Goal: Task Accomplishment & Management: Use online tool/utility

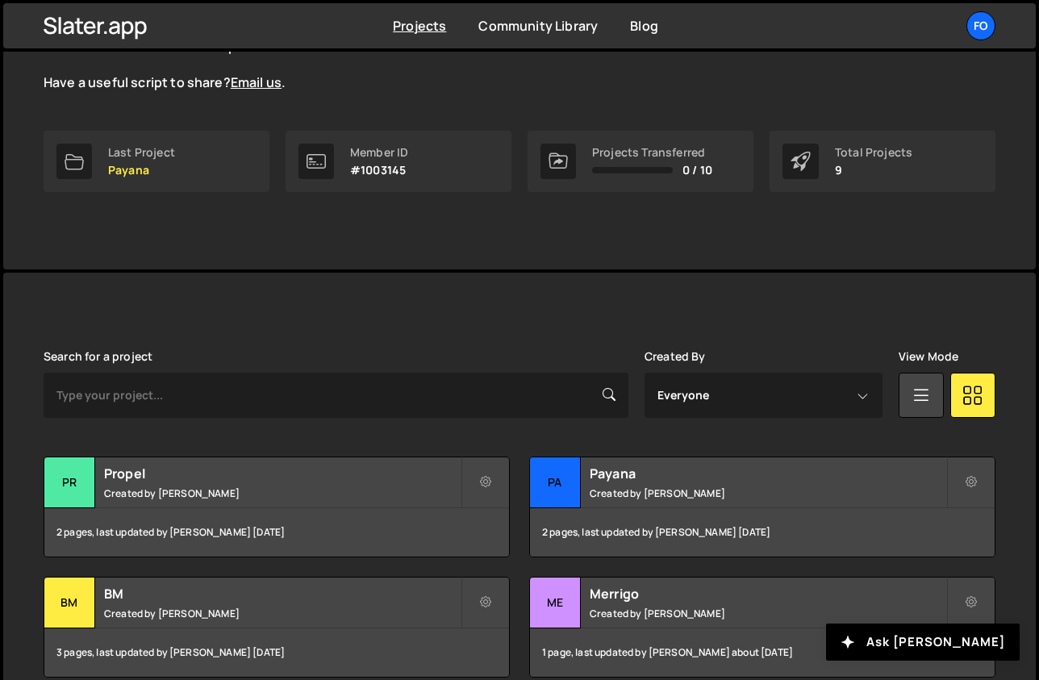
scroll to position [274, 0]
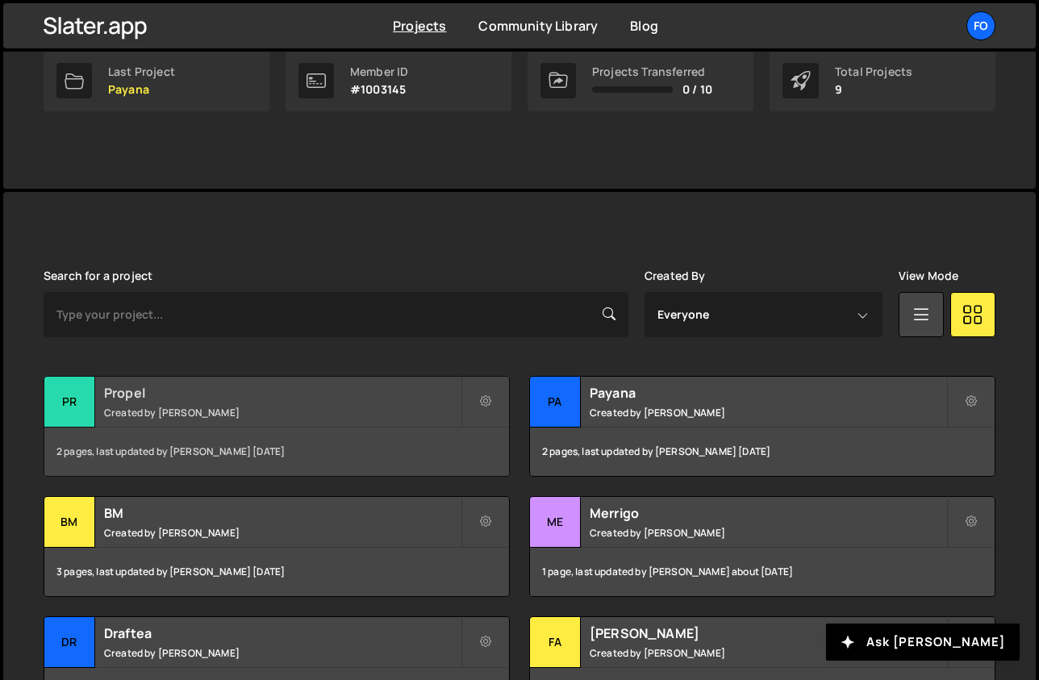
click at [236, 429] on div "2 pages, last updated by [PERSON_NAME] [DATE]" at bounding box center [276, 452] width 465 height 48
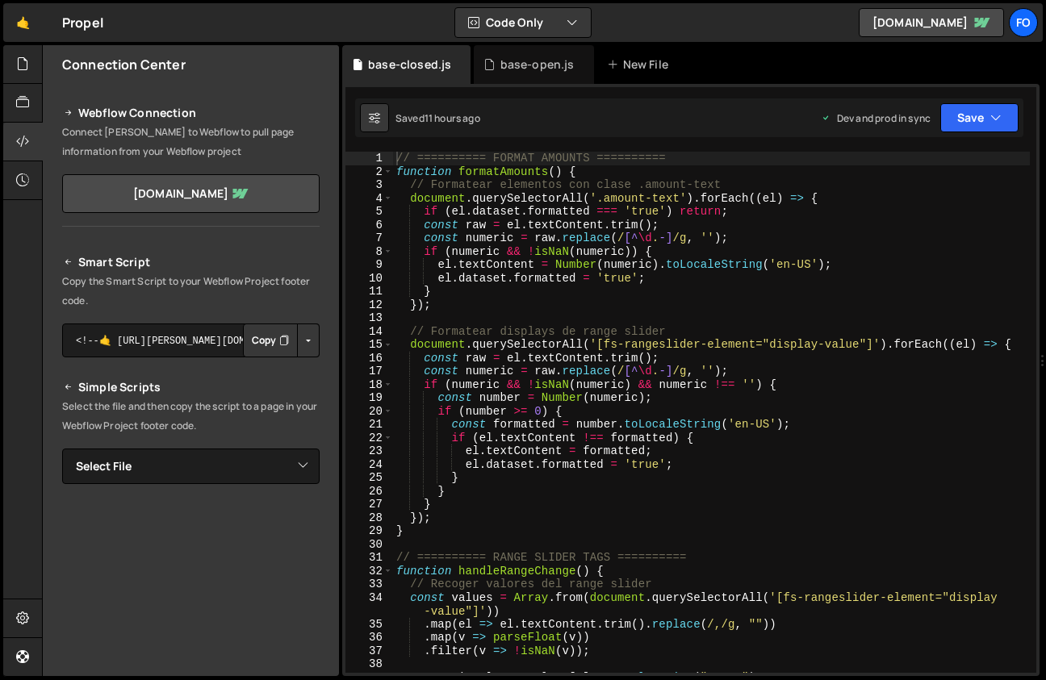
type textarea "const raw = el.textContent.trim();"
click at [808, 352] on div "// ========== FORMAT AMOUNTS ========== function formatAmounts ( ) { // Formate…" at bounding box center [711, 426] width 637 height 548
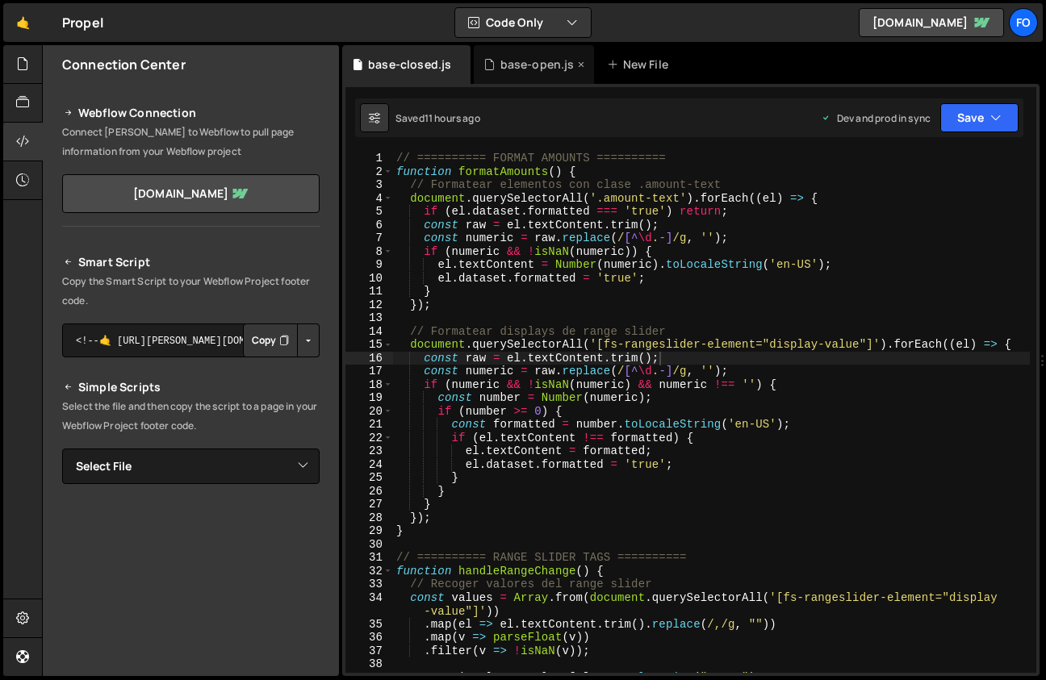
click at [515, 73] on div "base-open.js" at bounding box center [533, 64] width 119 height 39
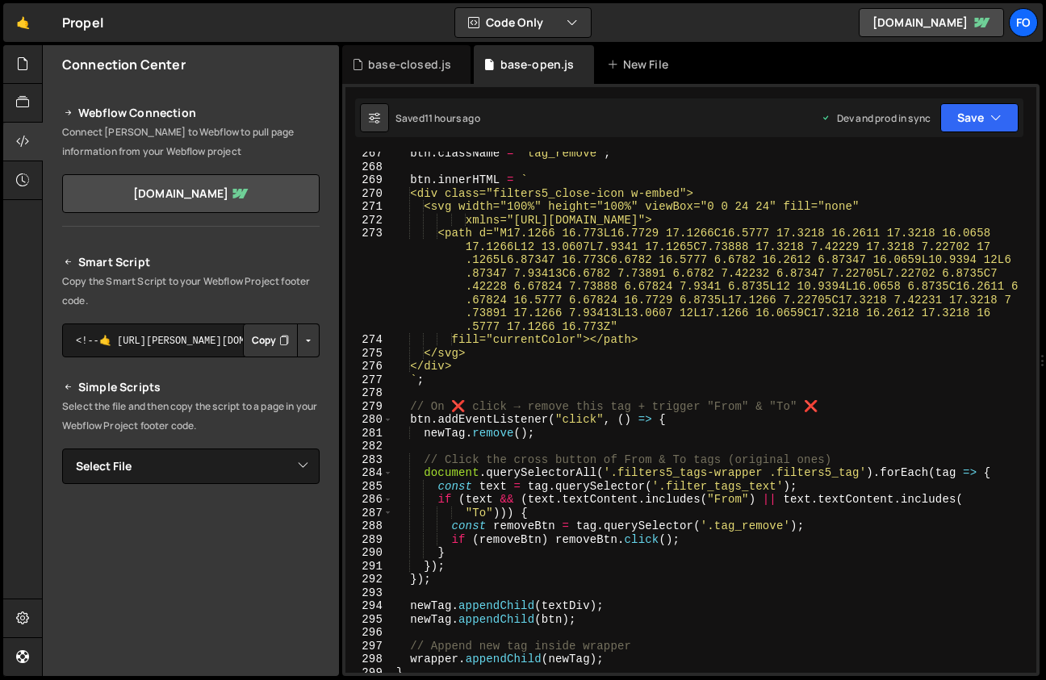
click at [776, 422] on div "btn . className = "tag_remove" ; btn . innerHTML = ` <div class="filters5_close…" at bounding box center [711, 421] width 637 height 548
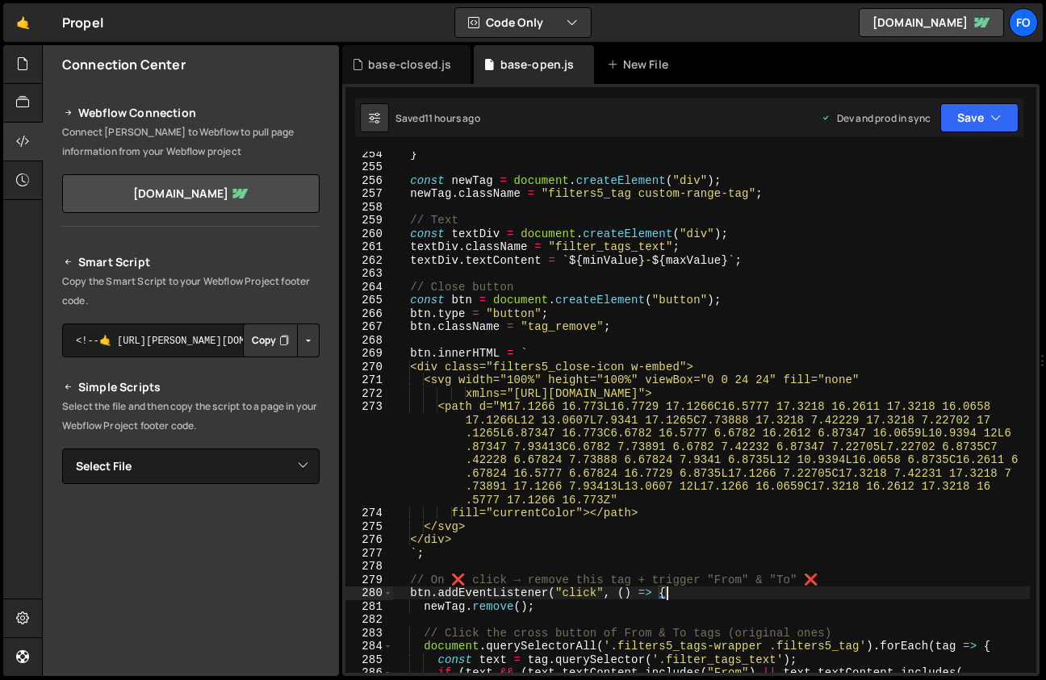
scroll to position [3416, 0]
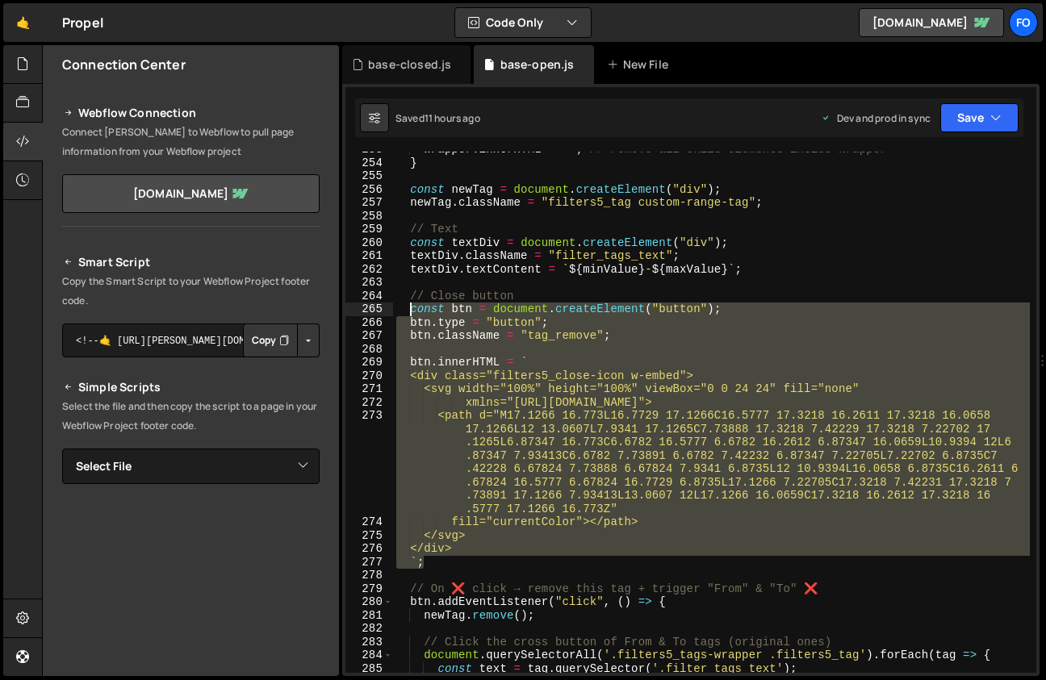
drag, startPoint x: 445, startPoint y: 557, endPoint x: 408, endPoint y: 311, distance: 248.7
click at [408, 311] on div "wrapper . innerHTML = "" ; // remove all child elements inside wrapper } const …" at bounding box center [711, 417] width 637 height 548
click at [615, 358] on div "wrapper . innerHTML = "" ; // remove all child elements inside wrapper } const …" at bounding box center [711, 412] width 637 height 521
type textarea "btn.innerHTML = `"
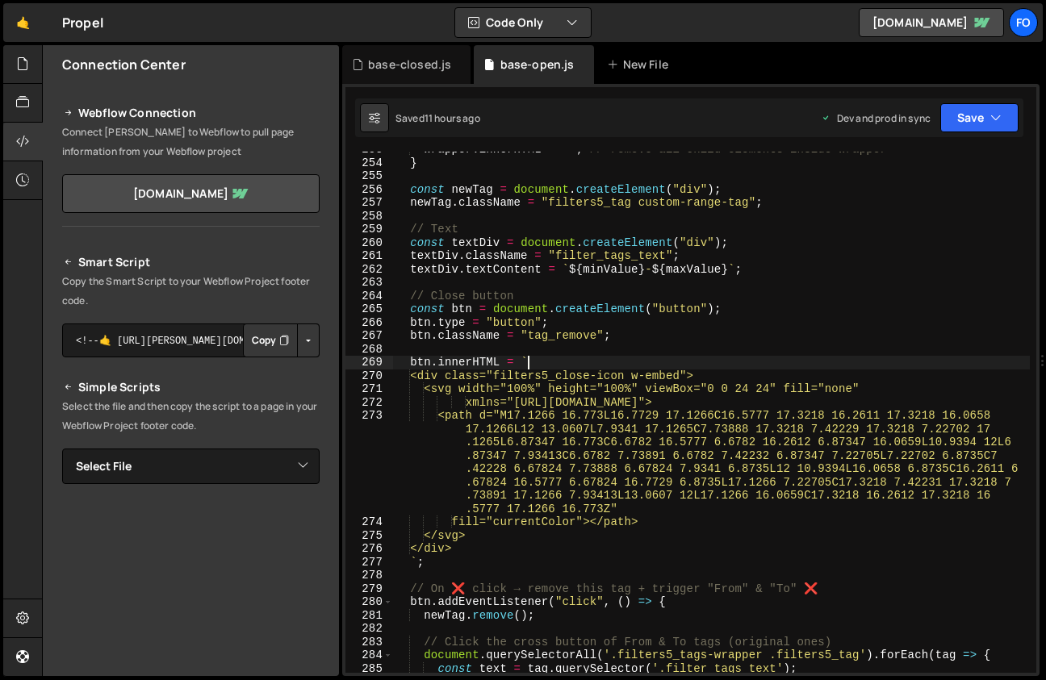
click at [620, 344] on div "wrapper . innerHTML = "" ; // remove all child elements inside wrapper } const …" at bounding box center [711, 417] width 637 height 548
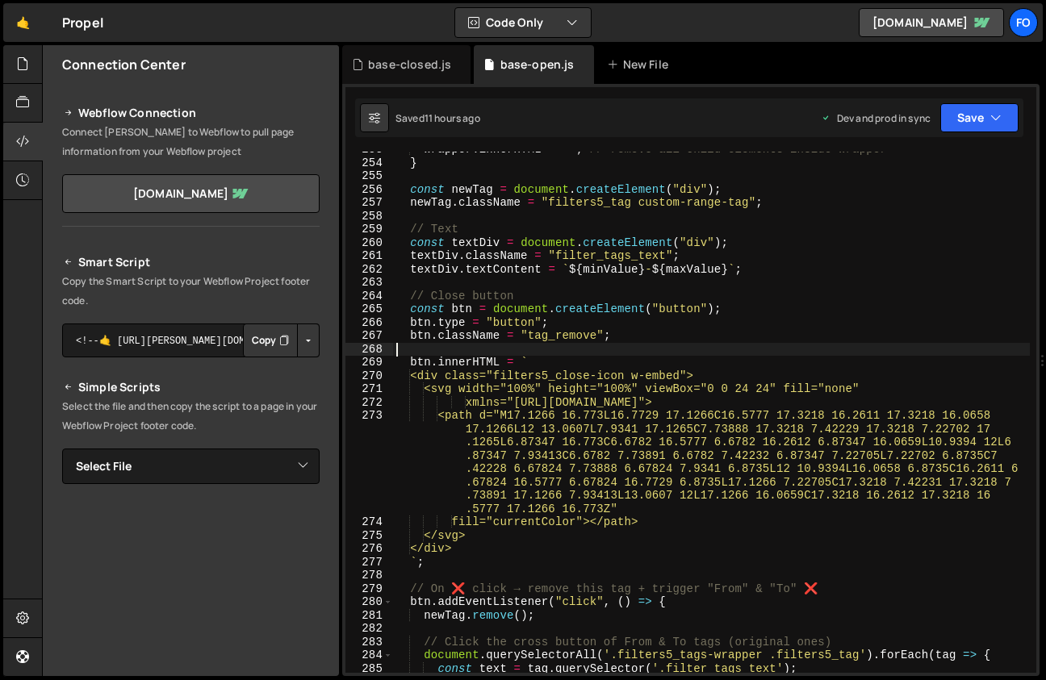
click at [620, 336] on div "wrapper . innerHTML = "" ; // remove all child elements inside wrapper } const …" at bounding box center [711, 417] width 637 height 548
type textarea "btn.className = "tag_remove";"
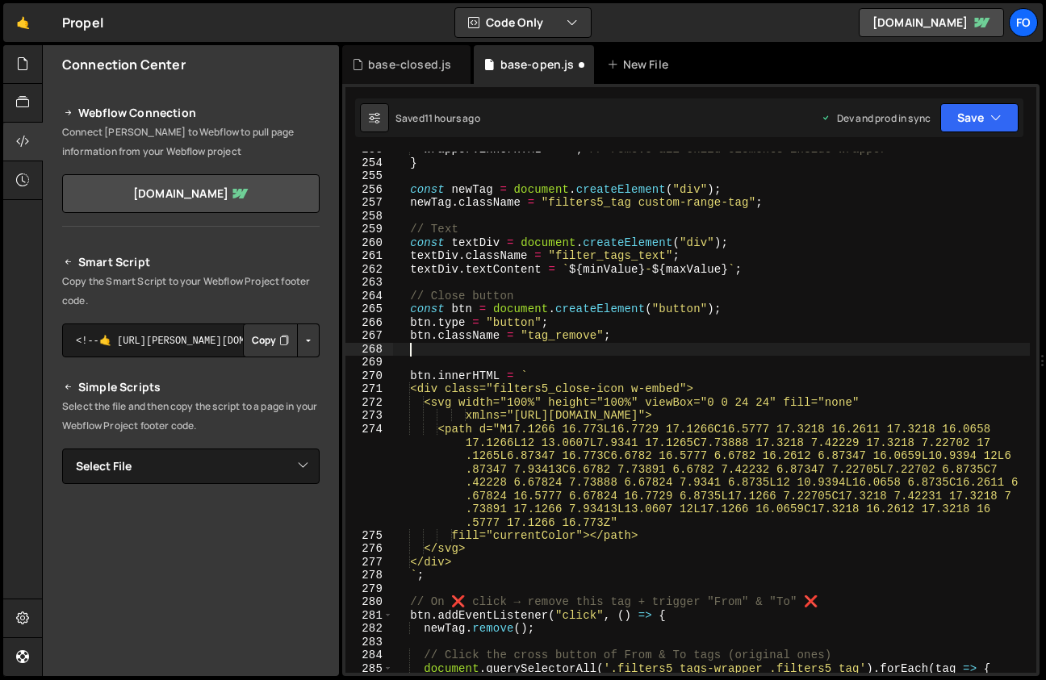
paste textarea "btn.setAttribute("fs-list-element", "tag-remove");"
type textarea "btn.setAttribute("fs-list-element", "tag-remove");"
click at [959, 111] on button "Save" at bounding box center [979, 117] width 78 height 29
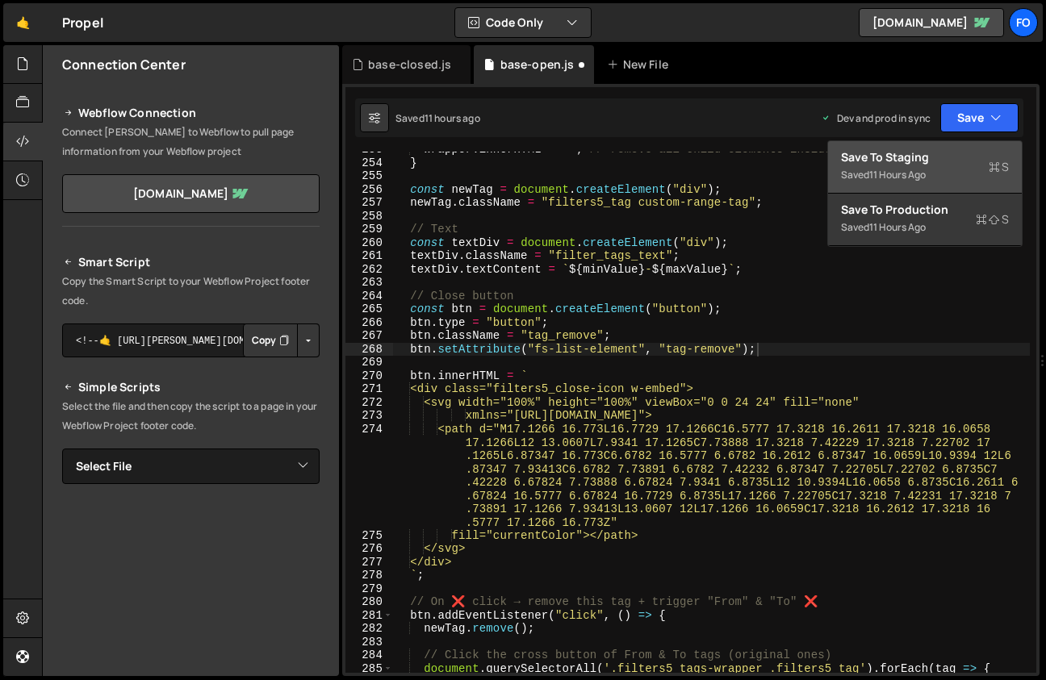
click at [926, 149] on div "Save to Staging S" at bounding box center [925, 157] width 168 height 16
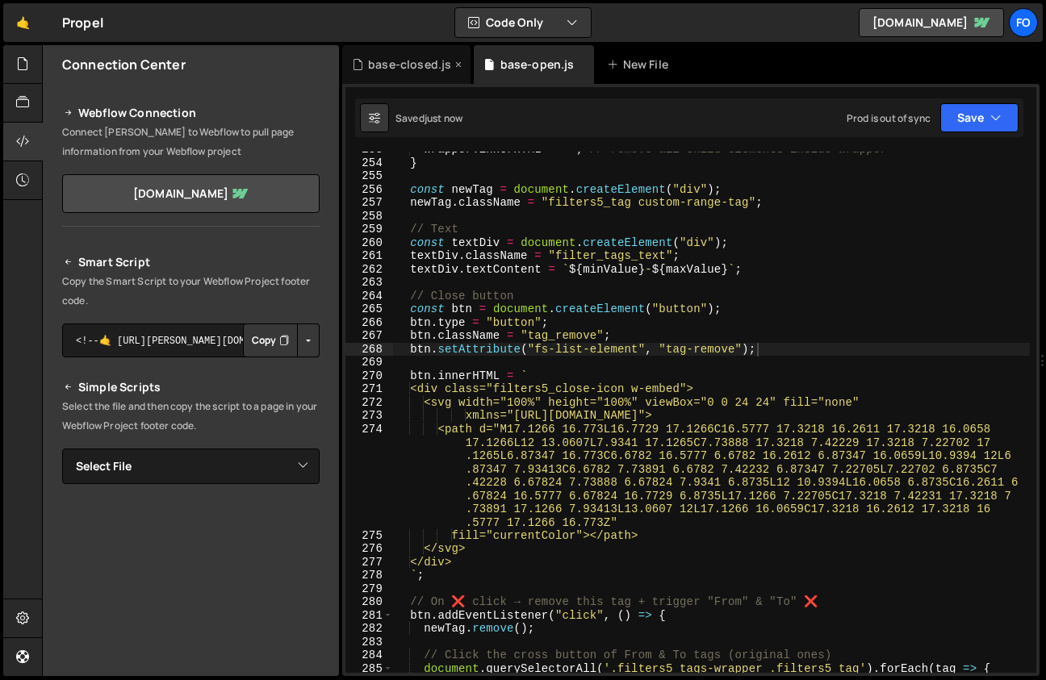
click at [405, 71] on div "base-closed.js" at bounding box center [409, 64] width 83 height 16
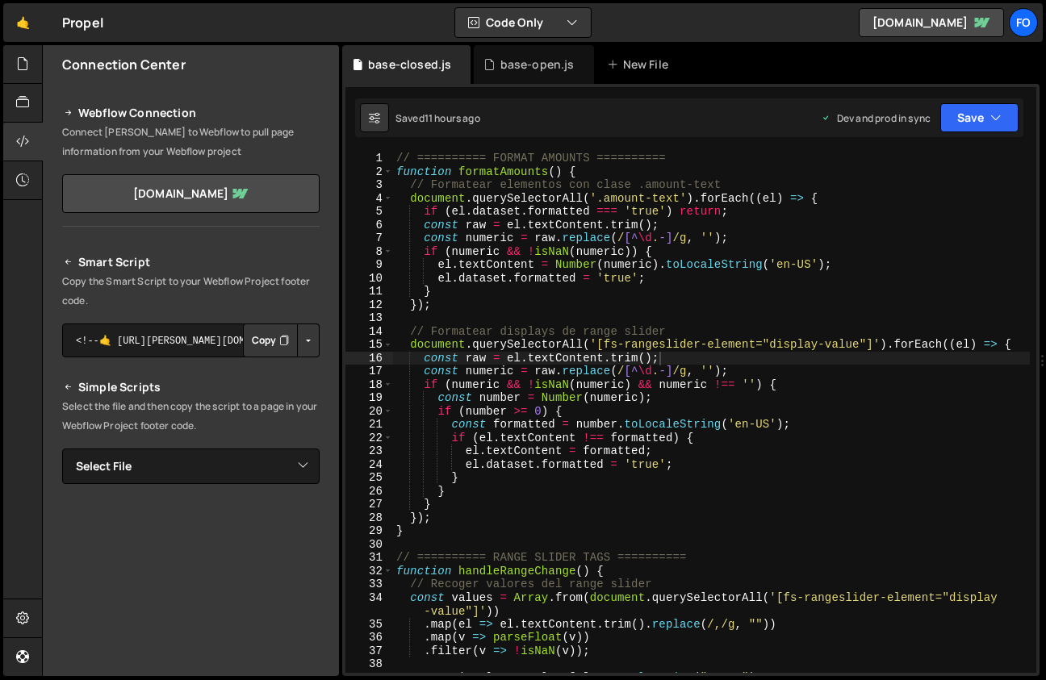
type textarea "el.textContent = Number(numeric).toLocaleString('en-US');"
click at [800, 271] on div "// ========== FORMAT AMOUNTS ========== function formatAmounts ( ) { // Formate…" at bounding box center [711, 426] width 637 height 548
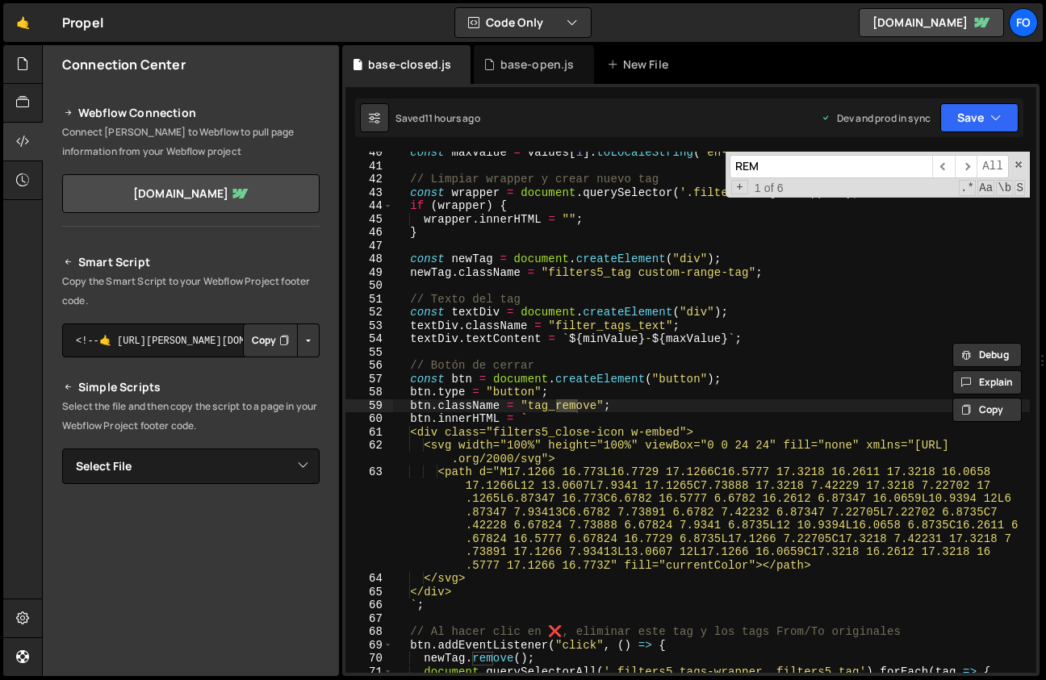
scroll to position [538, 0]
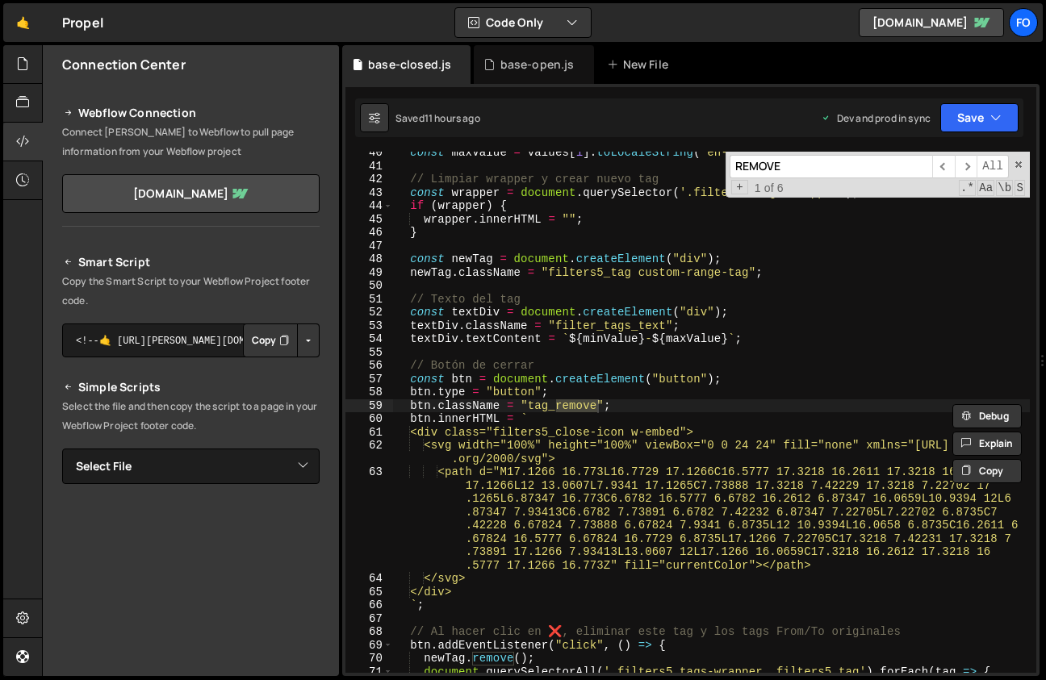
type input "REMOVE"
type textarea "btn.className = "tag_remove";"
click at [633, 400] on div "const maxValue = values [ 1 ] . toLocaleString ( "en-US" ) ; // Limpiar wrapper…" at bounding box center [711, 420] width 637 height 548
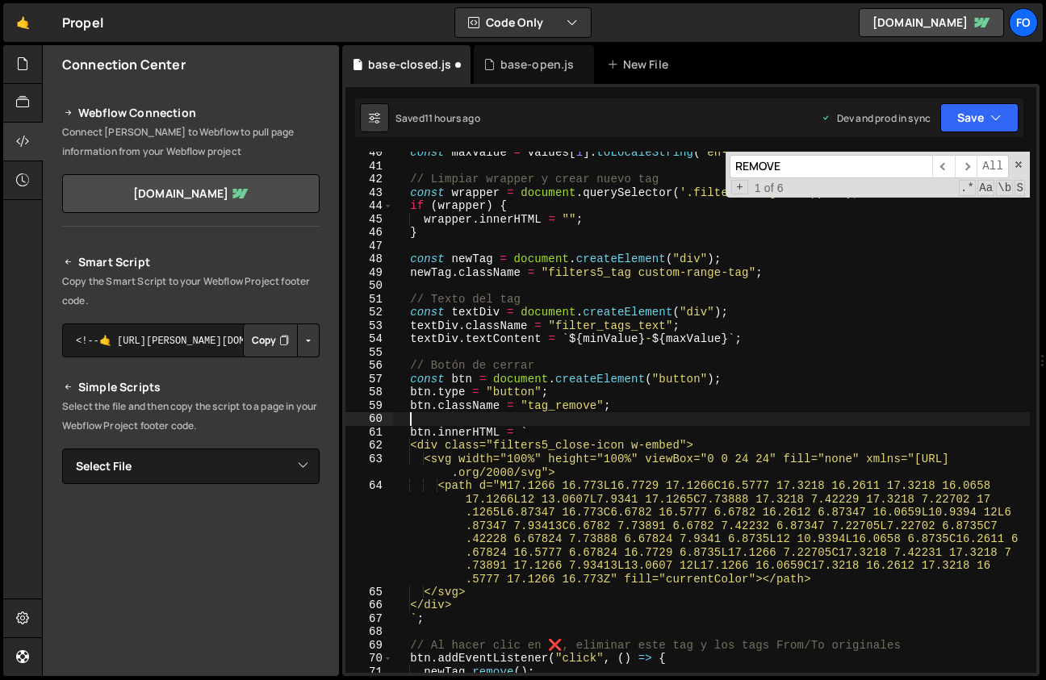
paste textarea "btn.setAttribute("fs-list-element", "tag-remove");"
type textarea "btn.setAttribute("fs-list-element", "tag-remove");"
click at [960, 113] on button "Save" at bounding box center [979, 117] width 78 height 29
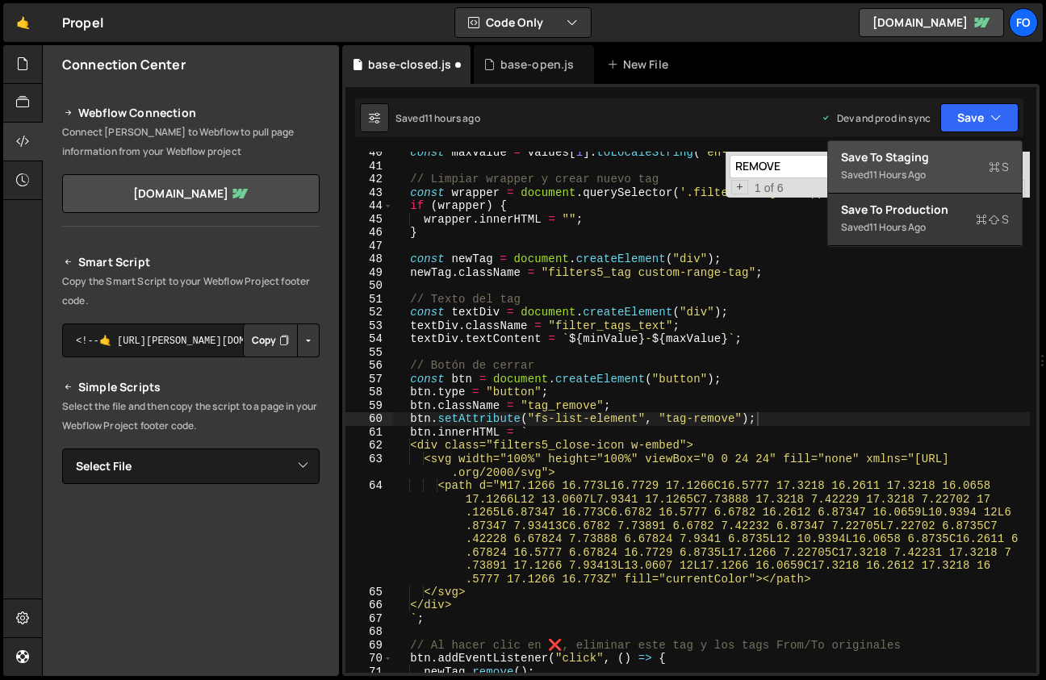
click at [912, 162] on div "Save to Staging S" at bounding box center [925, 157] width 168 height 16
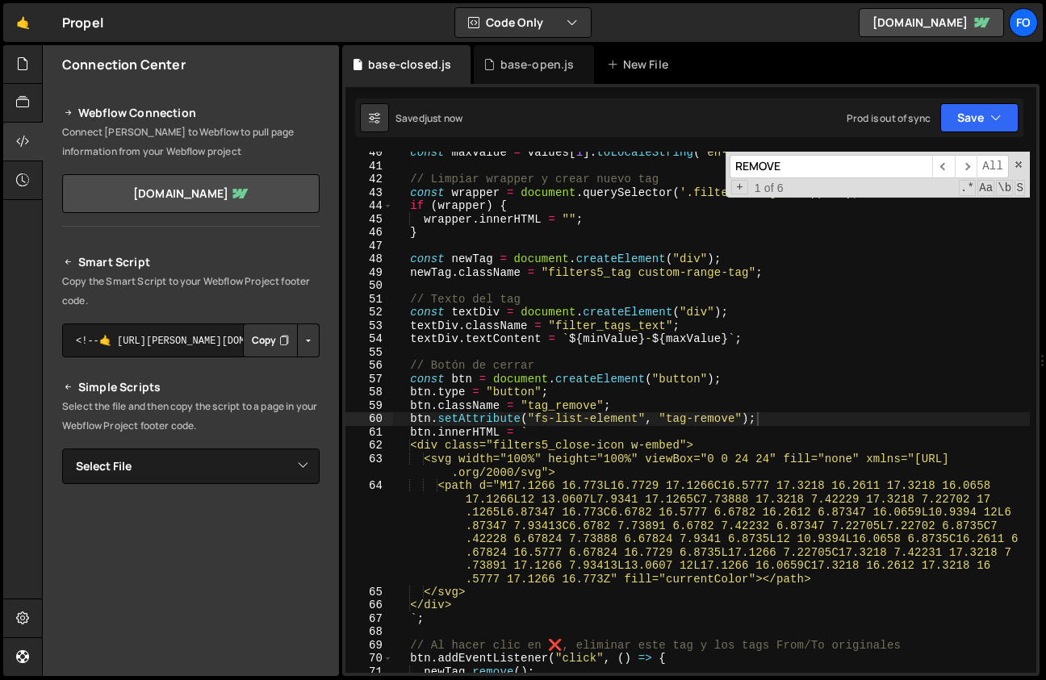
click at [988, 133] on div "Saved just now Prod is out of sync Upgrade to Edit Save Save to Staging S Saved…" at bounding box center [689, 117] width 668 height 39
click at [977, 118] on button "Save" at bounding box center [979, 117] width 78 height 29
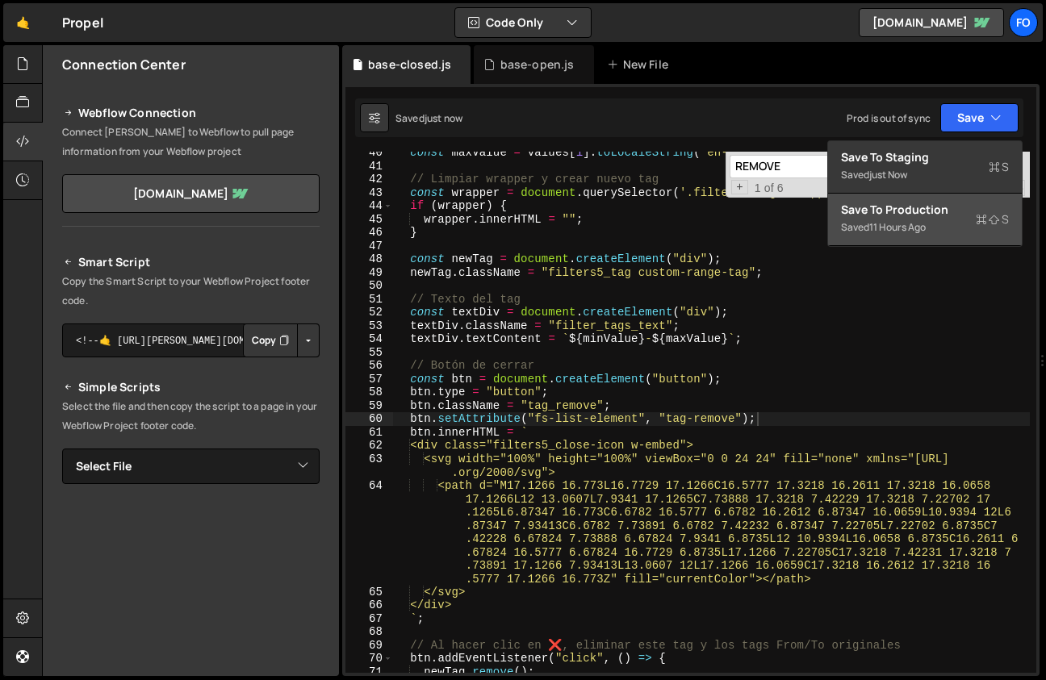
click at [922, 229] on div "11 hours ago" at bounding box center [897, 227] width 56 height 14
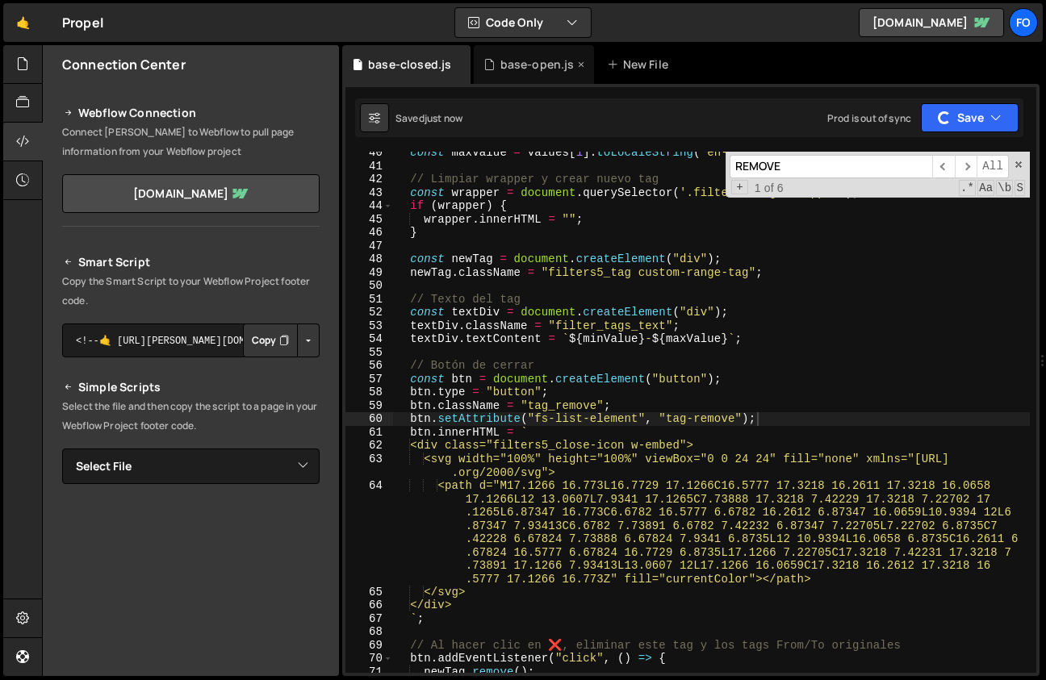
click at [534, 75] on div "base-open.js" at bounding box center [533, 64] width 119 height 39
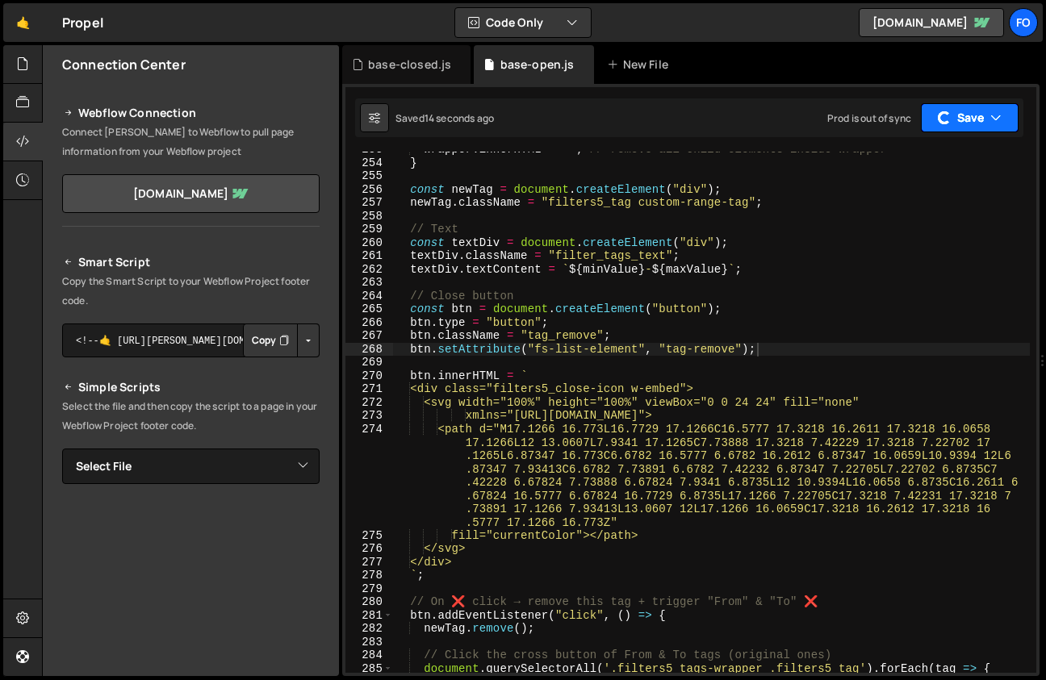
click at [971, 120] on button "Save" at bounding box center [970, 117] width 98 height 29
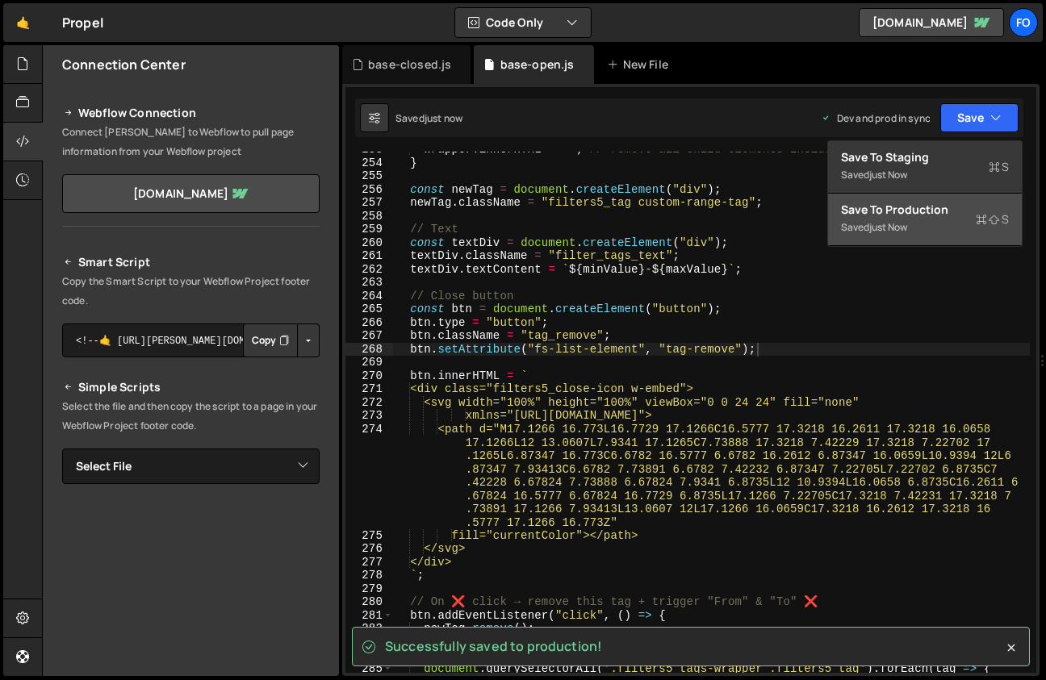
click at [920, 215] on div "Save to Production S" at bounding box center [925, 210] width 168 height 16
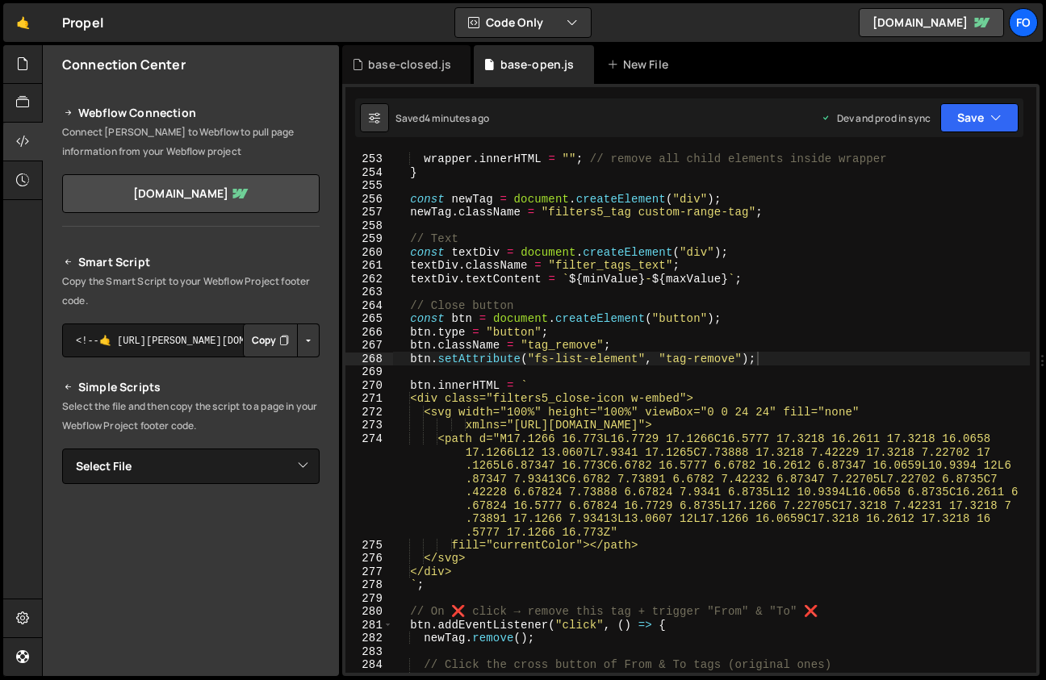
scroll to position [3402, 0]
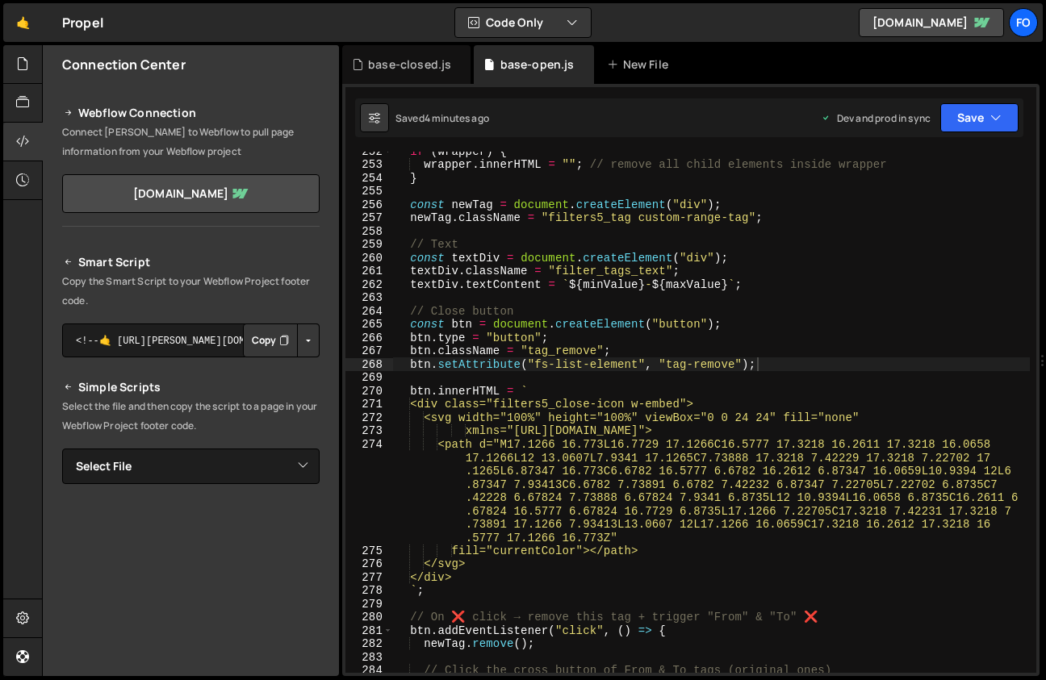
type textarea "textDiv.textContent = `${minValue} - ${maxValue}`;"
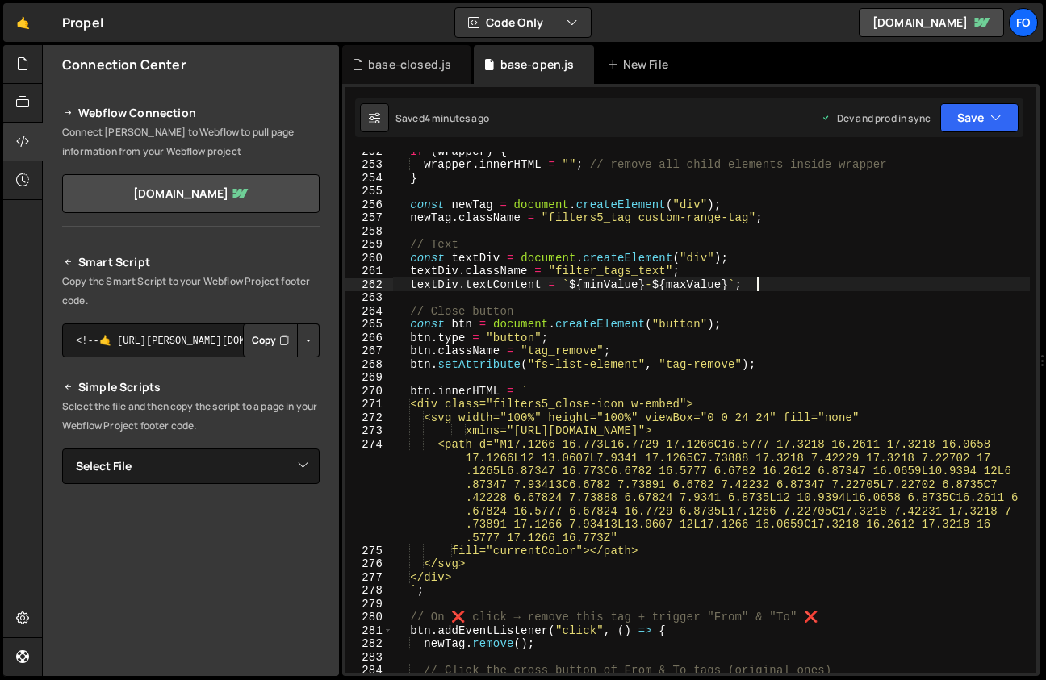
click at [773, 282] on div "if ( wrapper ) { wrapper . innerHTML = "" ; // remove all child elements inside…" at bounding box center [711, 418] width 637 height 548
click at [707, 274] on div "if ( wrapper ) { wrapper . innerHTML = "" ; // remove all child elements inside…" at bounding box center [711, 418] width 637 height 548
type textarea "textDiv.className = "filter_tags_text";"
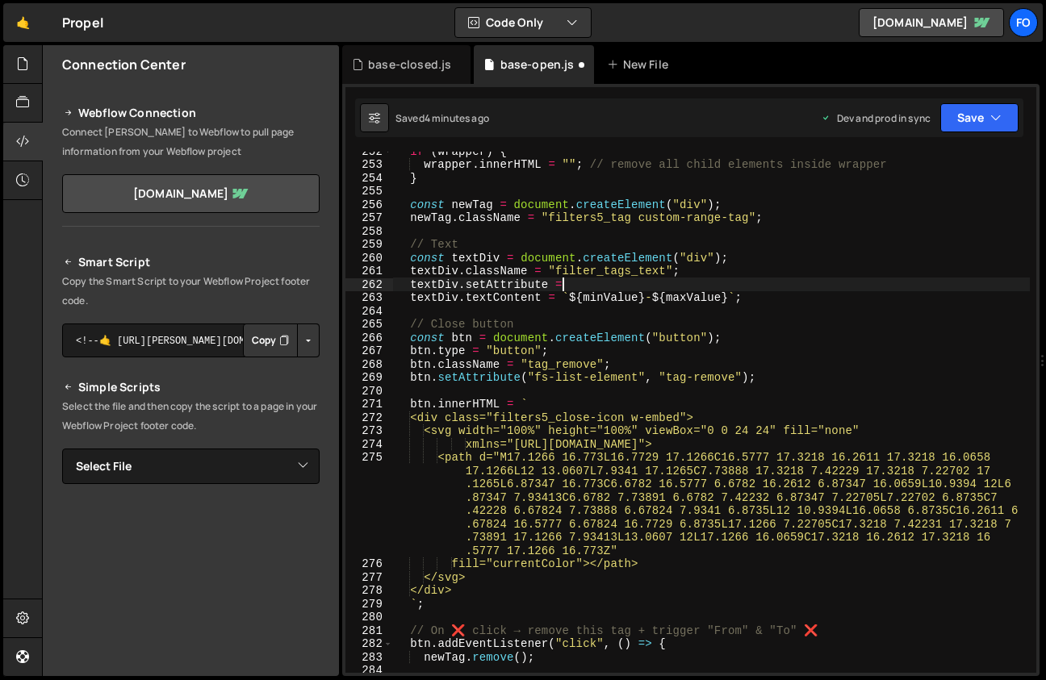
scroll to position [0, 10]
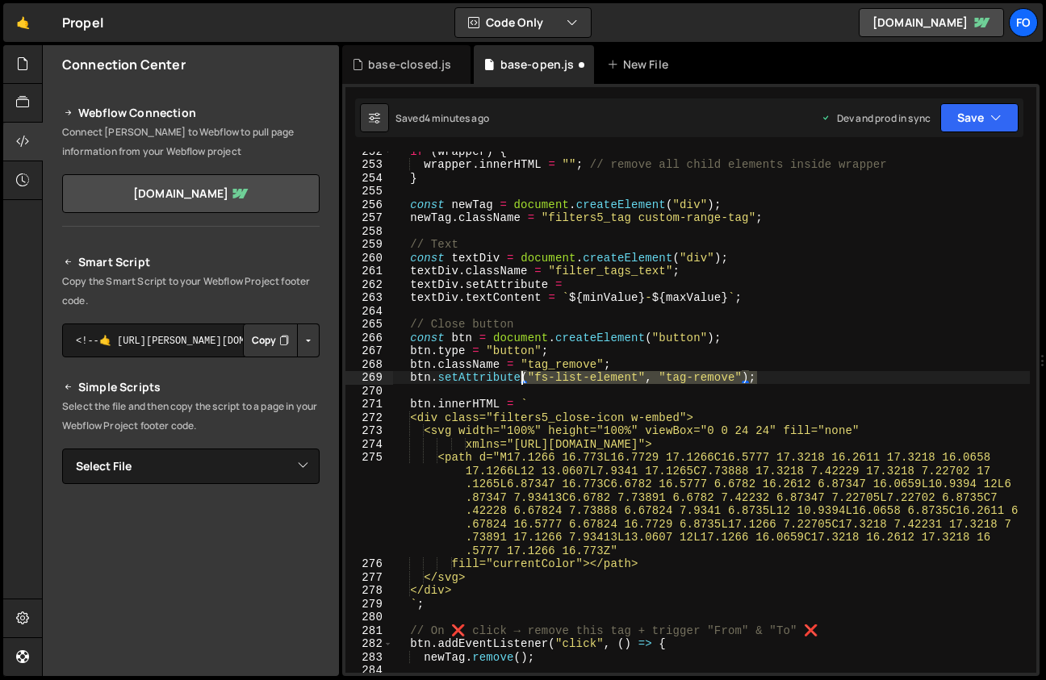
drag, startPoint x: 767, startPoint y: 377, endPoint x: 521, endPoint y: 371, distance: 246.1
click at [520, 371] on div "if ( wrapper ) { wrapper . innerHTML = "" ; // remove all child elements inside…" at bounding box center [711, 418] width 637 height 548
click at [573, 289] on div "if ( wrapper ) { wrapper . innerHTML = "" ; // remove all child elements inside…" at bounding box center [711, 418] width 637 height 548
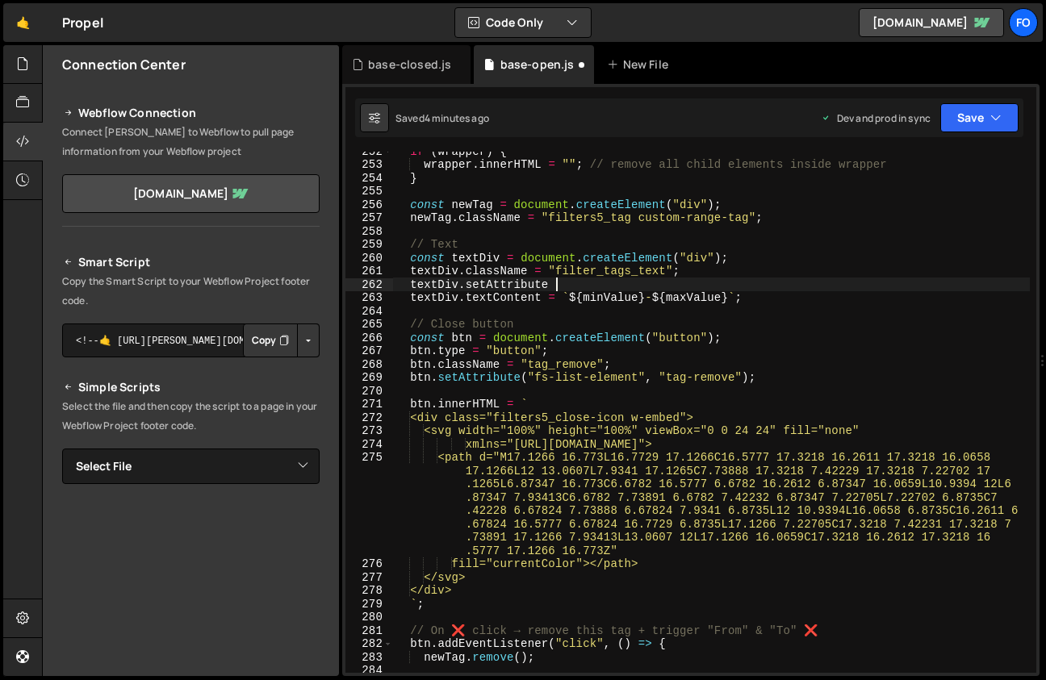
scroll to position [0, 10]
paste textarea "("fs-list-element", "tag-remove");"
drag, startPoint x: 764, startPoint y: 285, endPoint x: 695, endPoint y: 285, distance: 69.4
click at [695, 285] on div "if ( wrapper ) { wrapper . innerHTML = "" ; // remove all child elements inside…" at bounding box center [711, 418] width 637 height 548
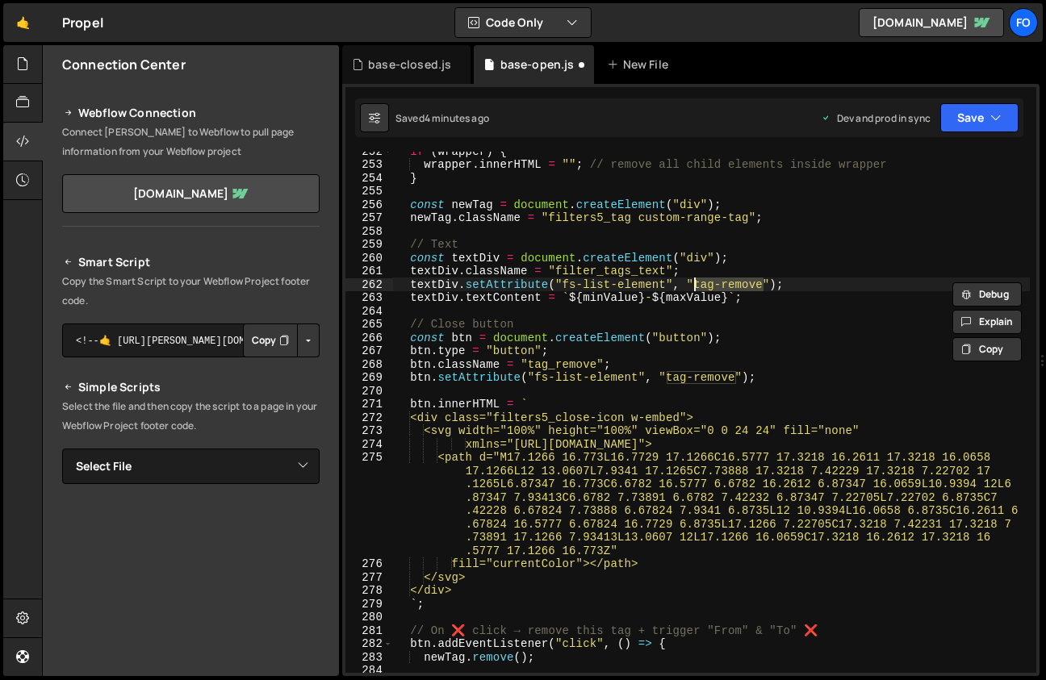
paste textarea "valu"
click at [983, 118] on button "Save" at bounding box center [979, 117] width 78 height 29
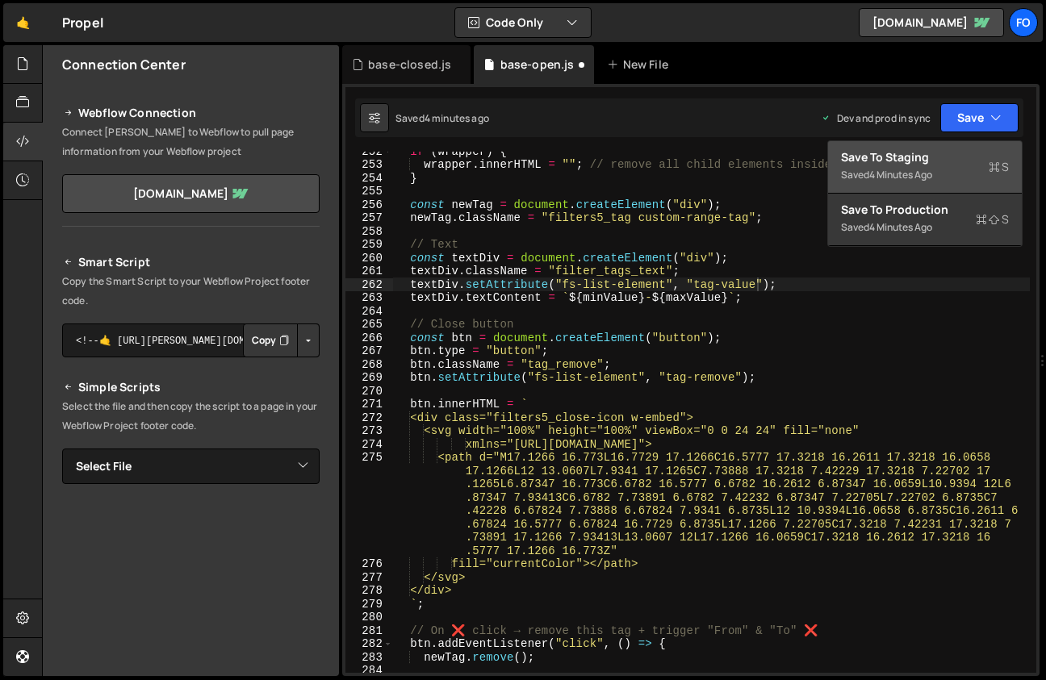
click at [951, 144] on button "Save to Staging S Saved 4 minutes ago" at bounding box center [925, 167] width 194 height 52
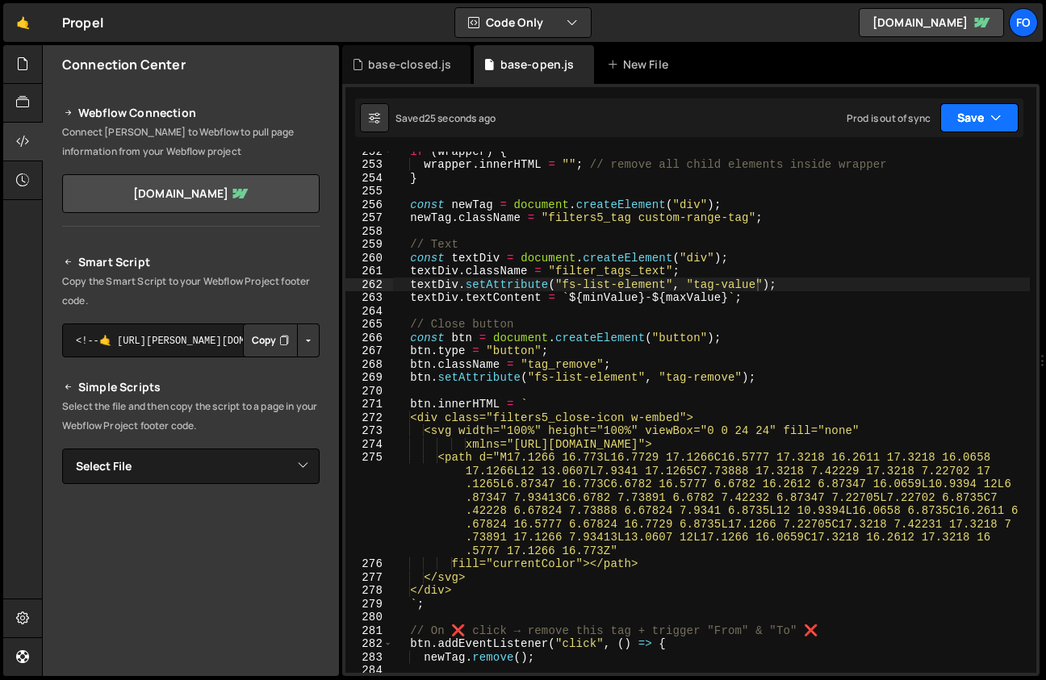
click at [951, 120] on button "Save" at bounding box center [979, 117] width 78 height 29
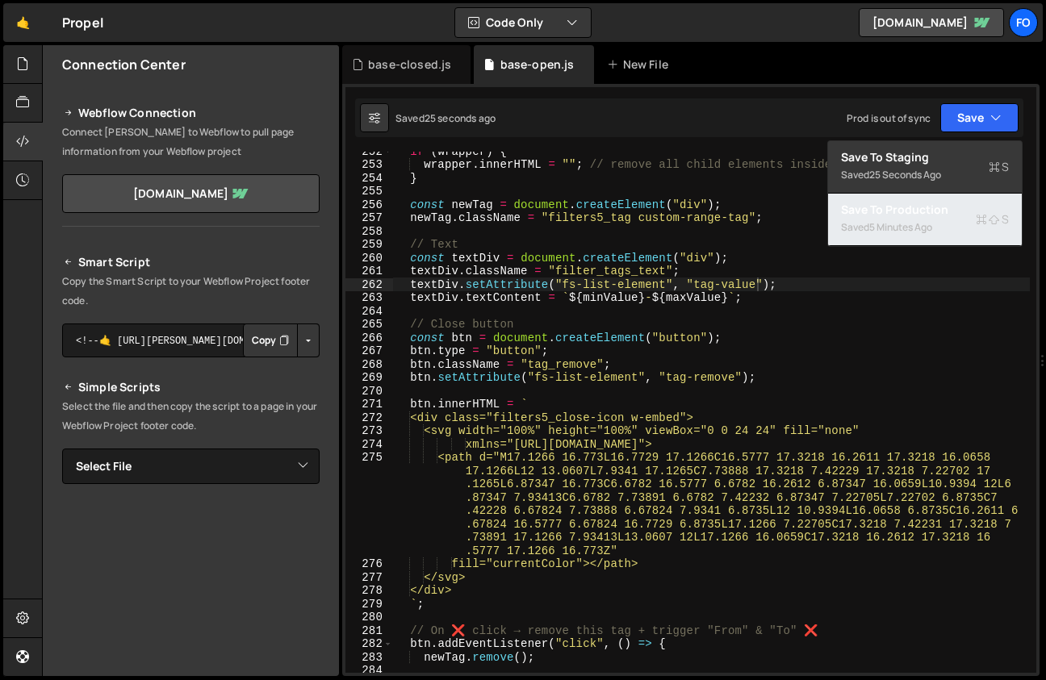
click at [892, 226] on div "5 minutes ago" at bounding box center [900, 227] width 63 height 14
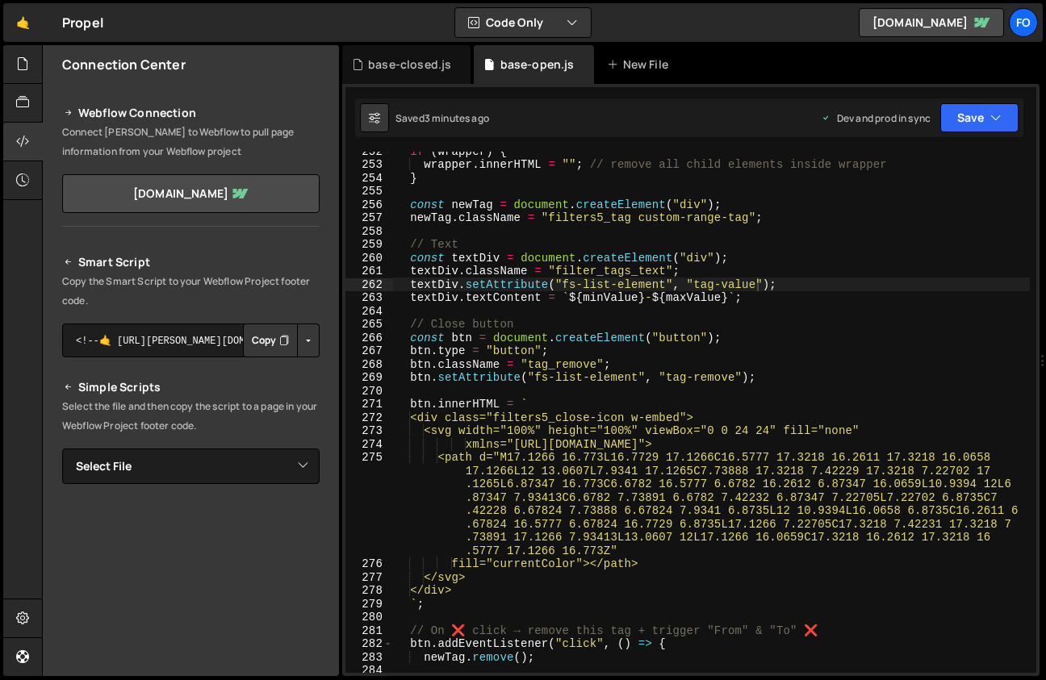
type textarea "btn.type = "button";"
click at [695, 348] on div "if ( wrapper ) { wrapper . innerHTML = "" ; // remove all child elements inside…" at bounding box center [711, 418] width 637 height 548
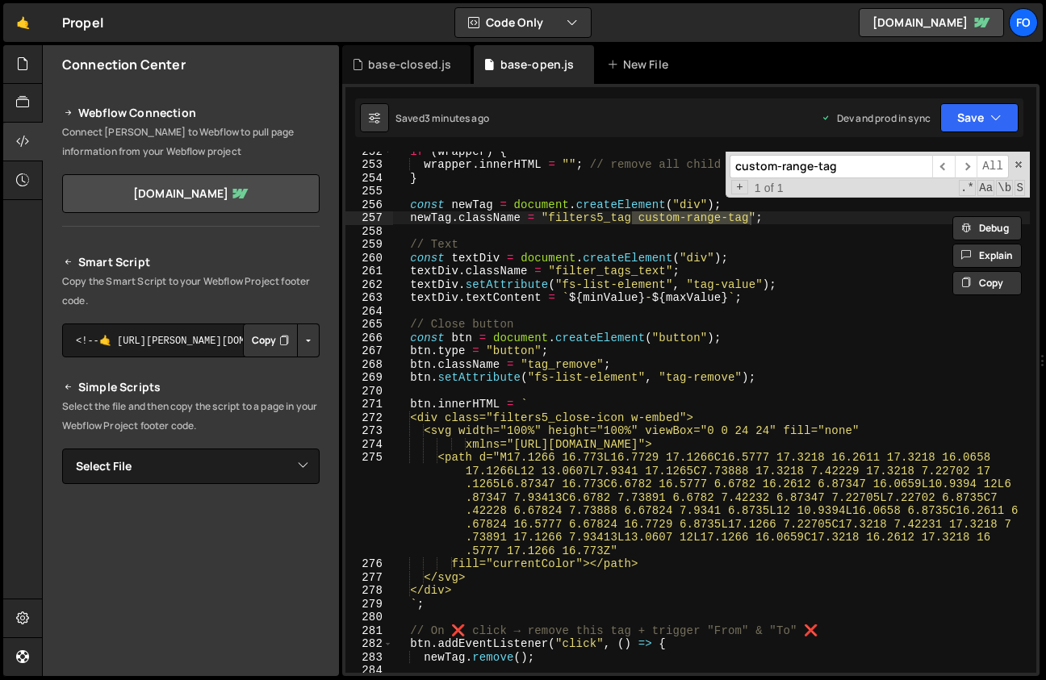
click at [740, 164] on input "custom-range-tag" at bounding box center [830, 166] width 203 height 23
type input "custom-range-tag"
type textarea "newTag.className = "filters5_tag custom-range-tag";"
click at [784, 216] on div "if ( wrapper ) { wrapper . innerHTML = "" ; // remove all child elements inside…" at bounding box center [711, 418] width 637 height 548
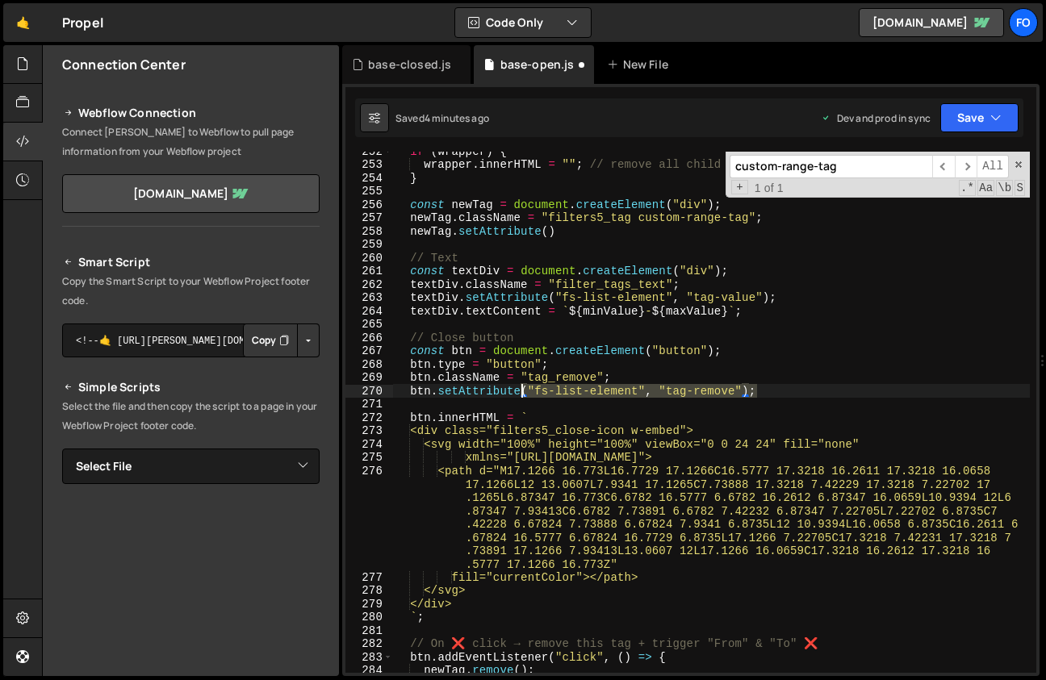
drag, startPoint x: 770, startPoint y: 393, endPoint x: 523, endPoint y: 386, distance: 247.0
click at [523, 386] on div "if ( wrapper ) { wrapper . innerHTML = "" ; // remove all child elements inside…" at bounding box center [711, 418] width 637 height 548
click at [564, 228] on div "if ( wrapper ) { wrapper . innerHTML = "" ; // remove all child elements inside…" at bounding box center [711, 418] width 637 height 548
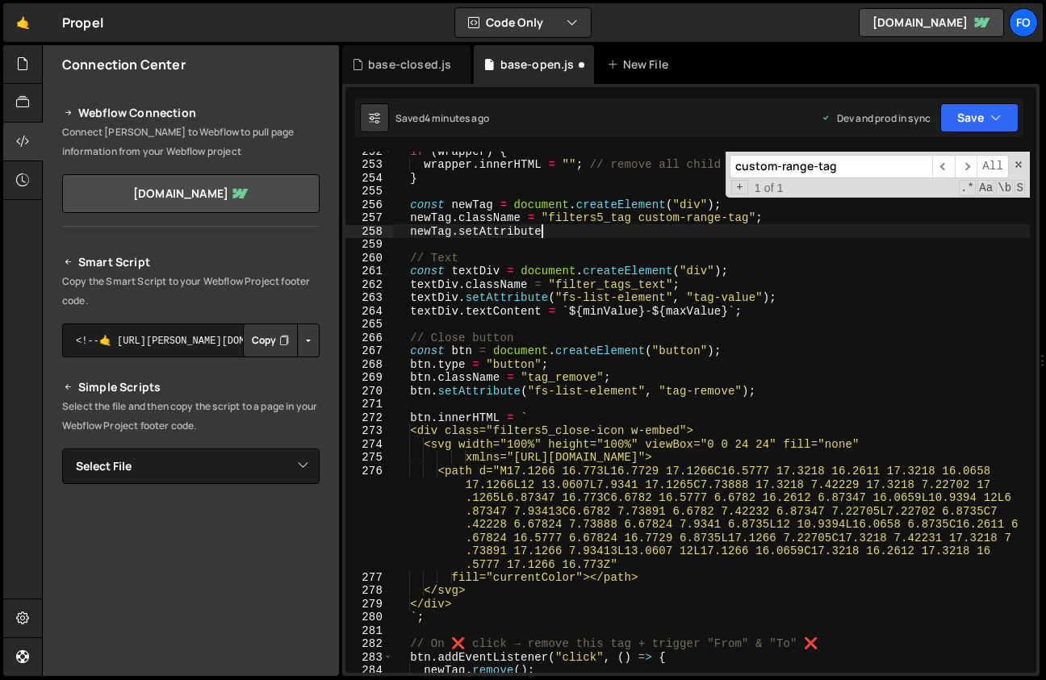
scroll to position [0, 9]
paste textarea "("fs-list-element", "tag-remove");"
click at [754, 228] on div "if ( wrapper ) { wrapper . innerHTML = "" ; // remove all child elements inside…" at bounding box center [711, 418] width 637 height 548
click at [814, 265] on div "if ( wrapper ) { wrapper . innerHTML = "" ; // remove all child elements inside…" at bounding box center [711, 418] width 637 height 548
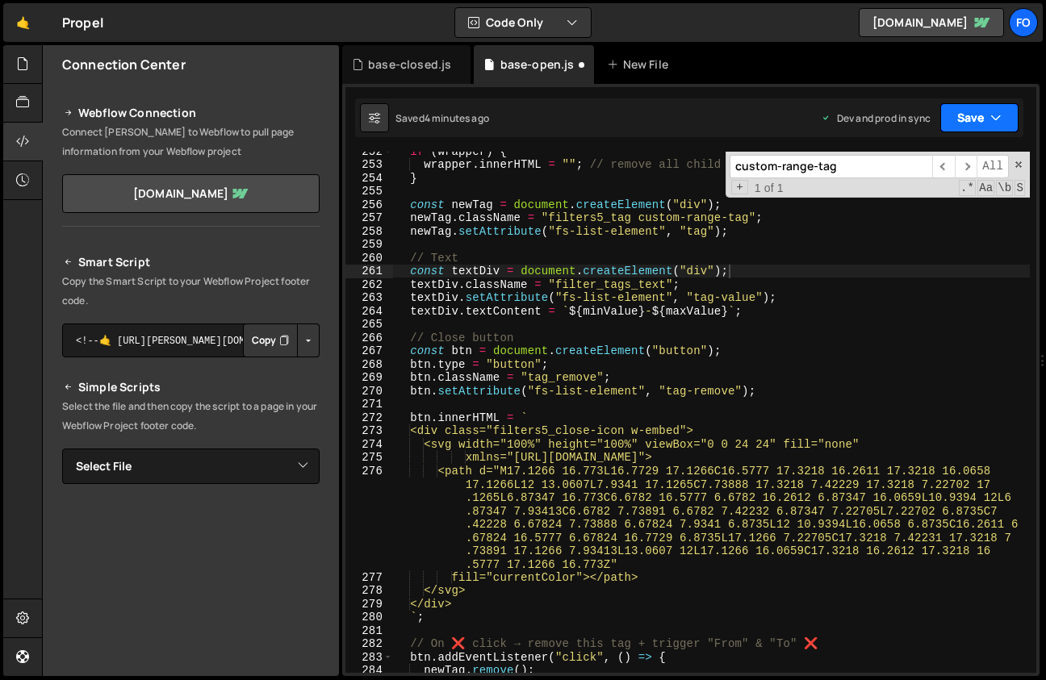
click at [963, 112] on button "Save" at bounding box center [979, 117] width 78 height 29
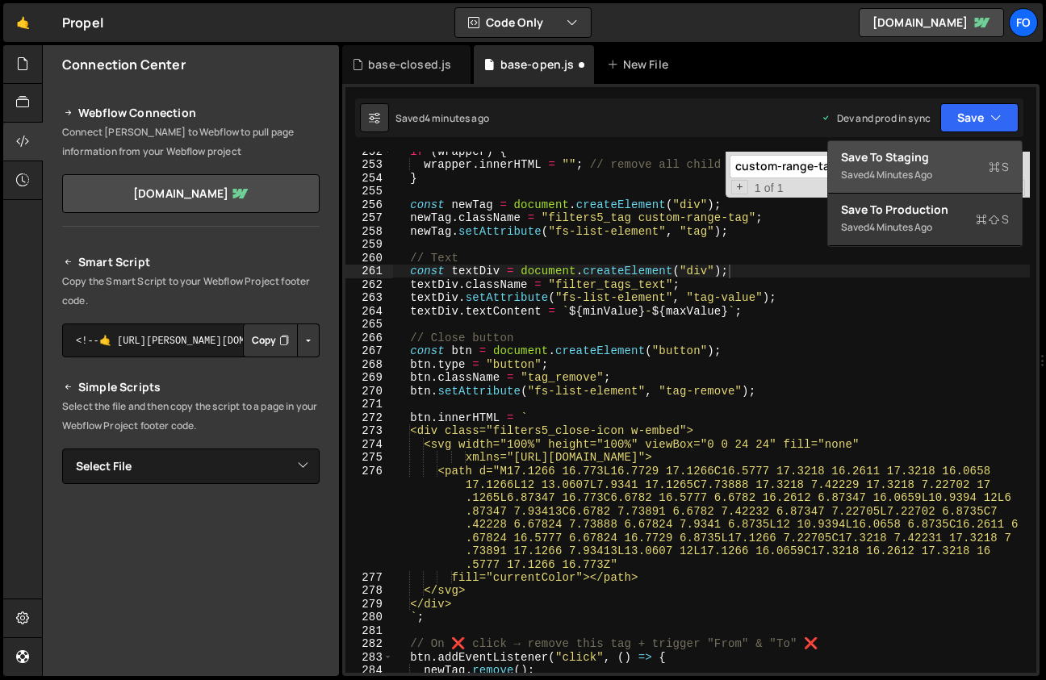
click at [899, 167] on div "Saved 4 minutes ago" at bounding box center [925, 174] width 168 height 19
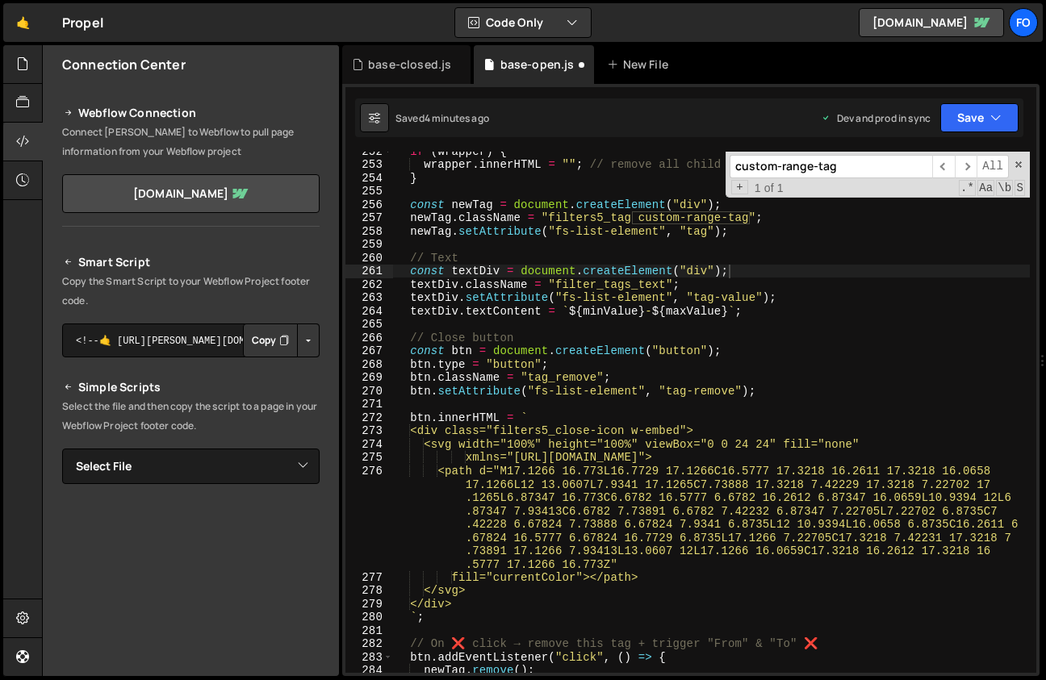
click at [899, 167] on input "custom-range-tag" at bounding box center [830, 166] width 203 height 23
click at [976, 103] on button "Save" at bounding box center [979, 117] width 78 height 29
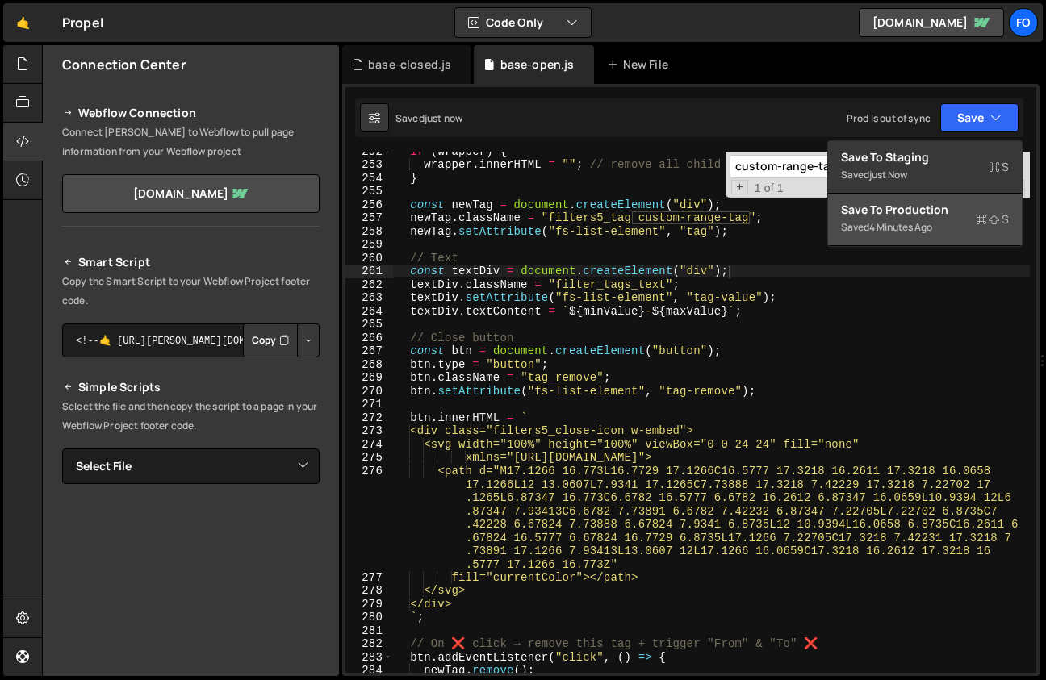
click at [895, 205] on div "Save to Production S" at bounding box center [925, 210] width 168 height 16
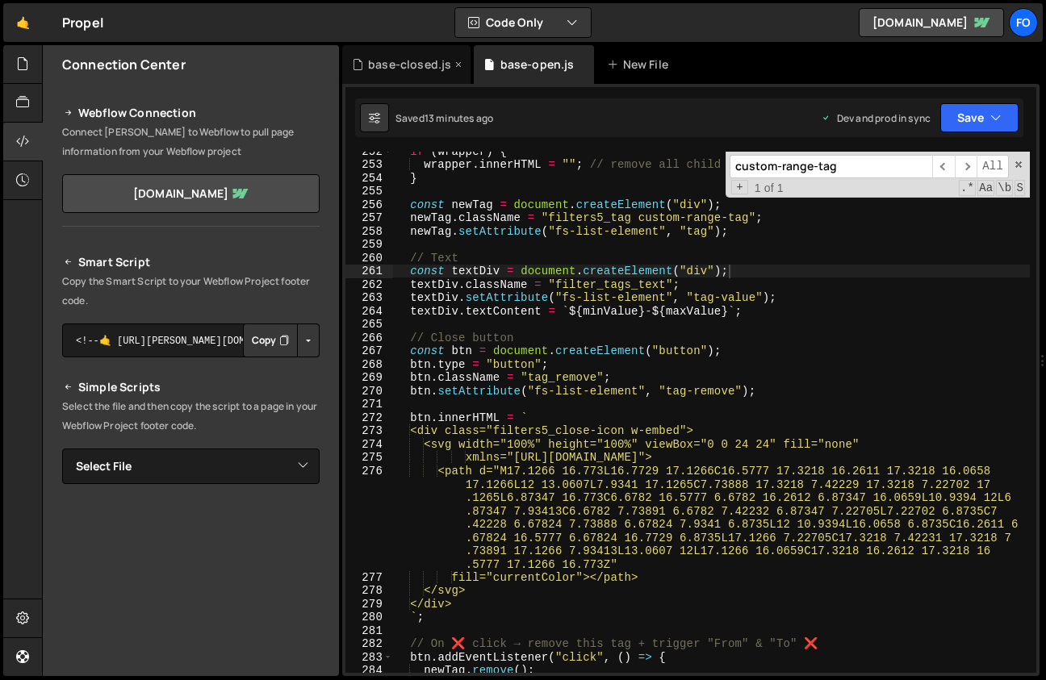
click at [389, 72] on div "base-closed.js" at bounding box center [406, 64] width 128 height 39
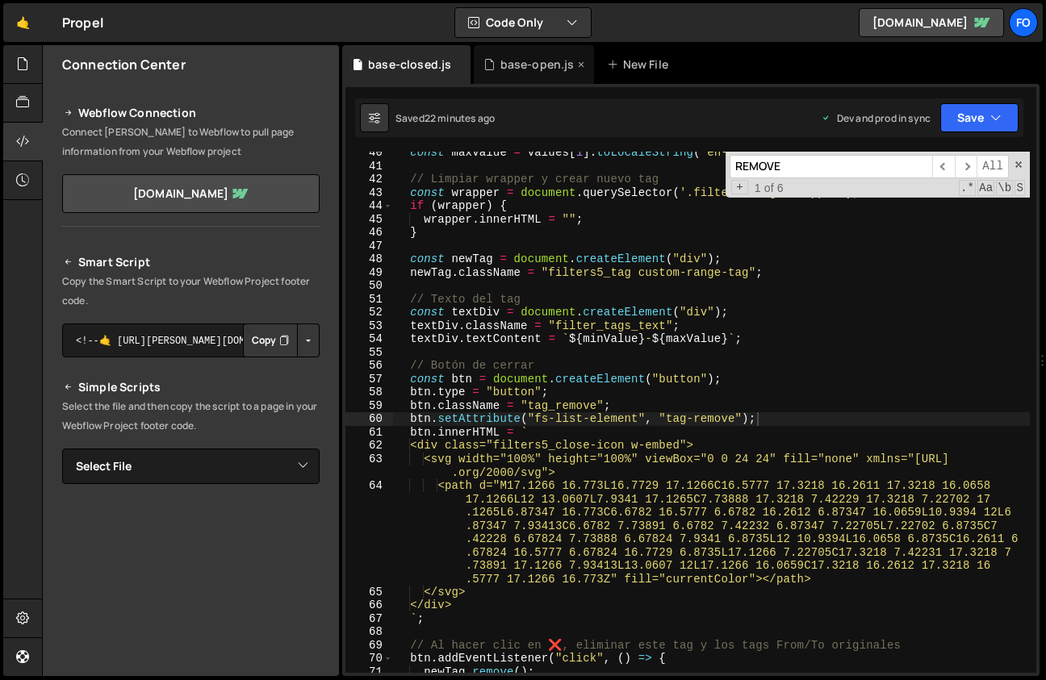
click at [506, 73] on div "base-open.js" at bounding box center [533, 64] width 119 height 39
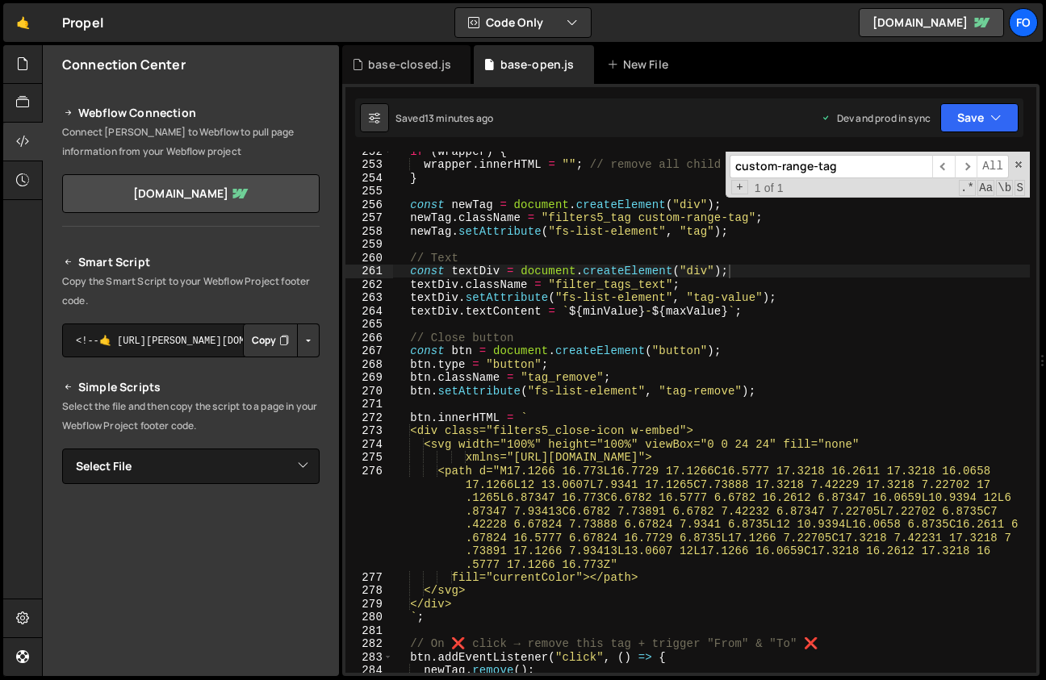
type textarea "textDiv.setAttribute("fs-list-element", "tag-value");"
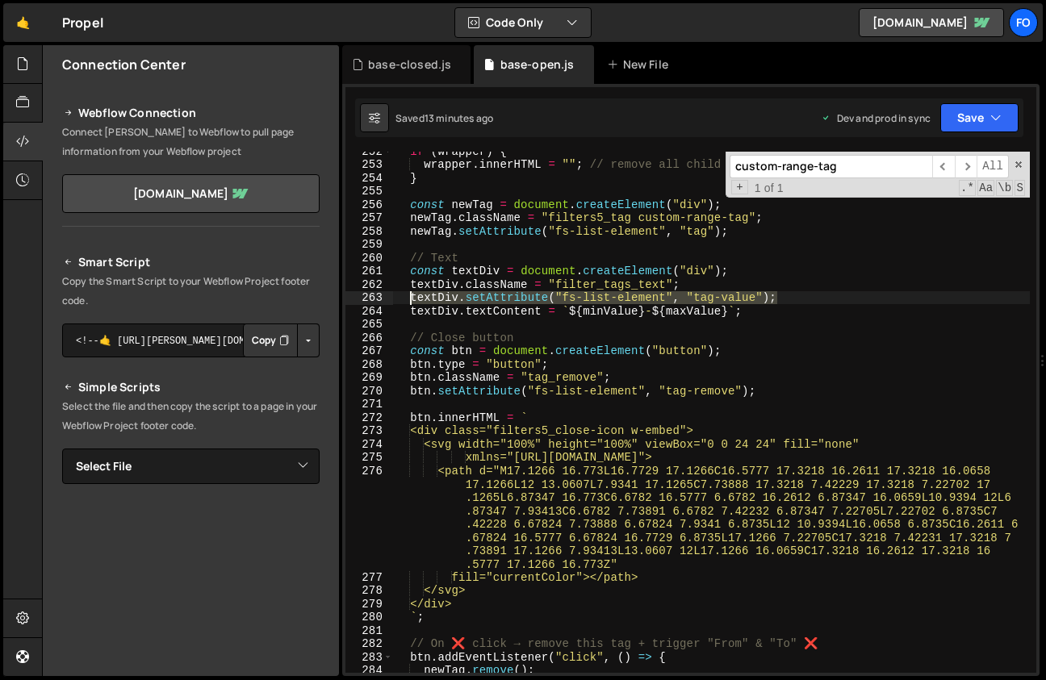
drag, startPoint x: 786, startPoint y: 299, endPoint x: 409, endPoint y: 297, distance: 376.8
click at [409, 297] on div "if ( wrapper ) { wrapper . innerHTML = "" ; // remove all child elements inside…" at bounding box center [711, 418] width 637 height 548
click at [389, 66] on div "base-closed.js" at bounding box center [409, 64] width 83 height 16
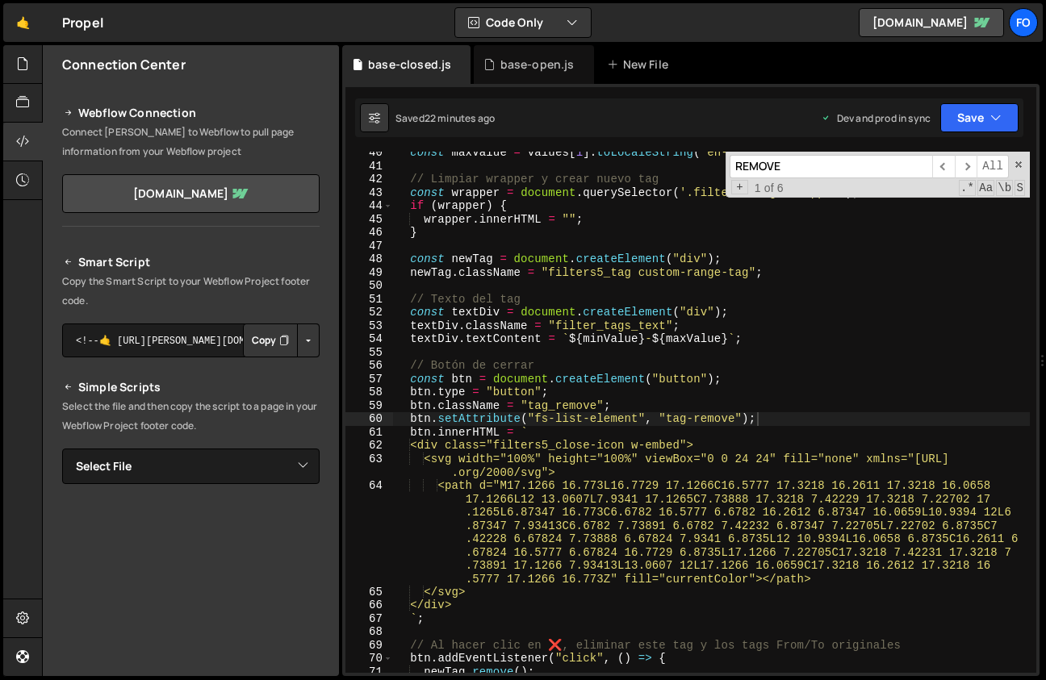
type textarea "textDiv.className = "filter_tags_text";"
click at [691, 326] on div "const maxValue = values [ 1 ] . toLocaleString ( "en-US" ) ; // Limpiar wrapper…" at bounding box center [711, 420] width 637 height 548
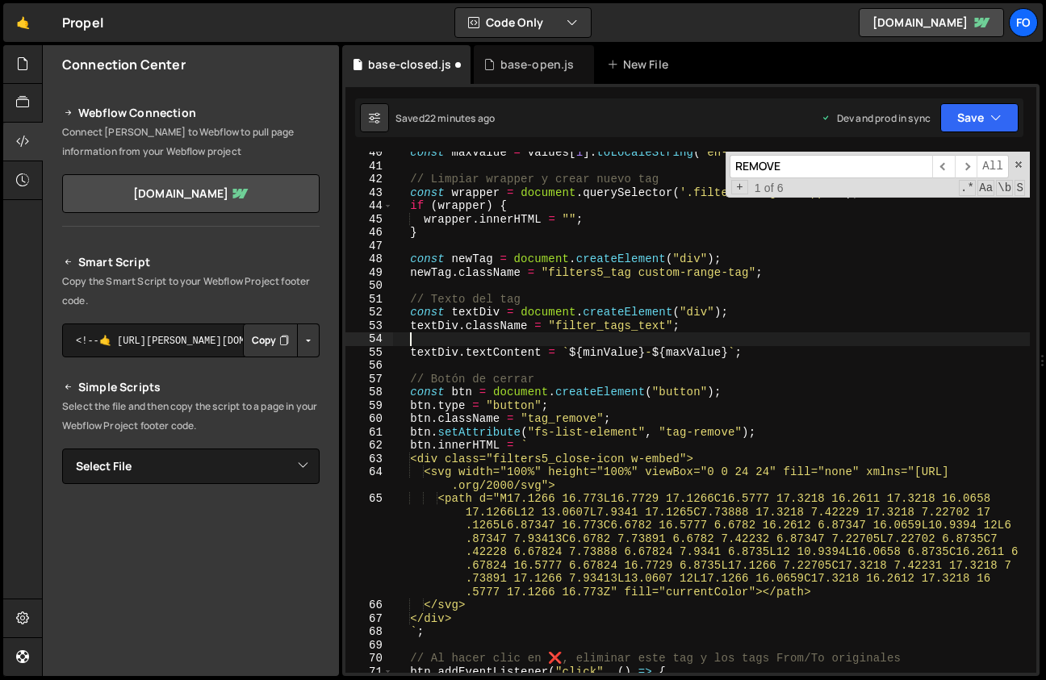
paste textarea "textDiv.setAttribute("fs-list-element", "tag-value");"
type textarea "textDiv.setAttribute("fs-list-element", "tag-value");"
click at [987, 127] on button "Save" at bounding box center [979, 117] width 78 height 29
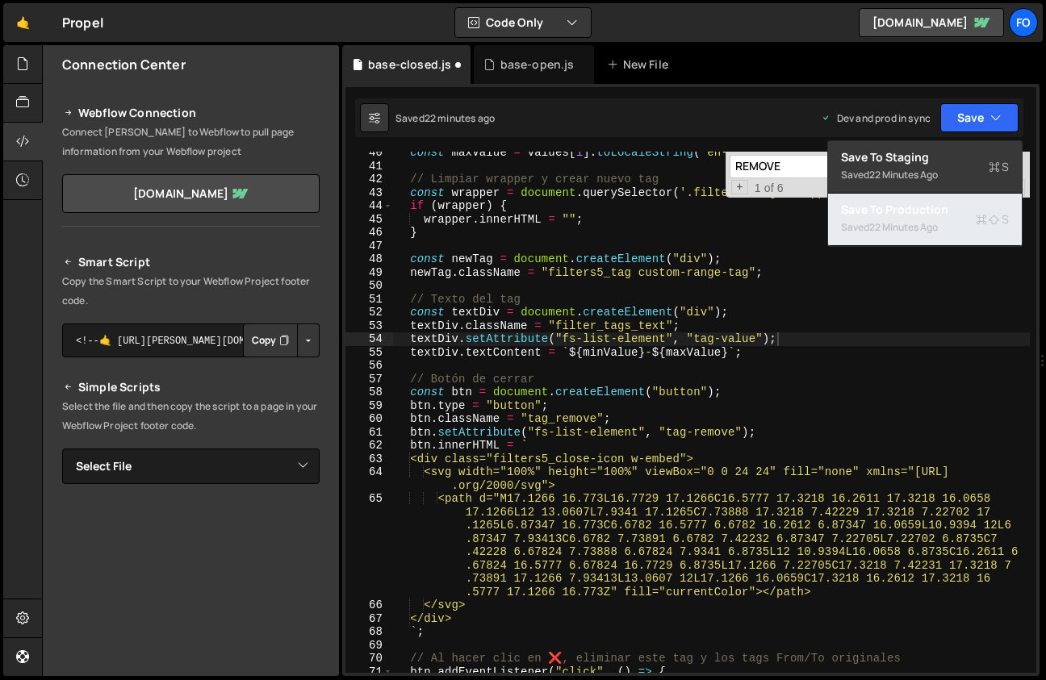
click at [913, 219] on div "Saved 22 minutes ago" at bounding box center [925, 227] width 168 height 19
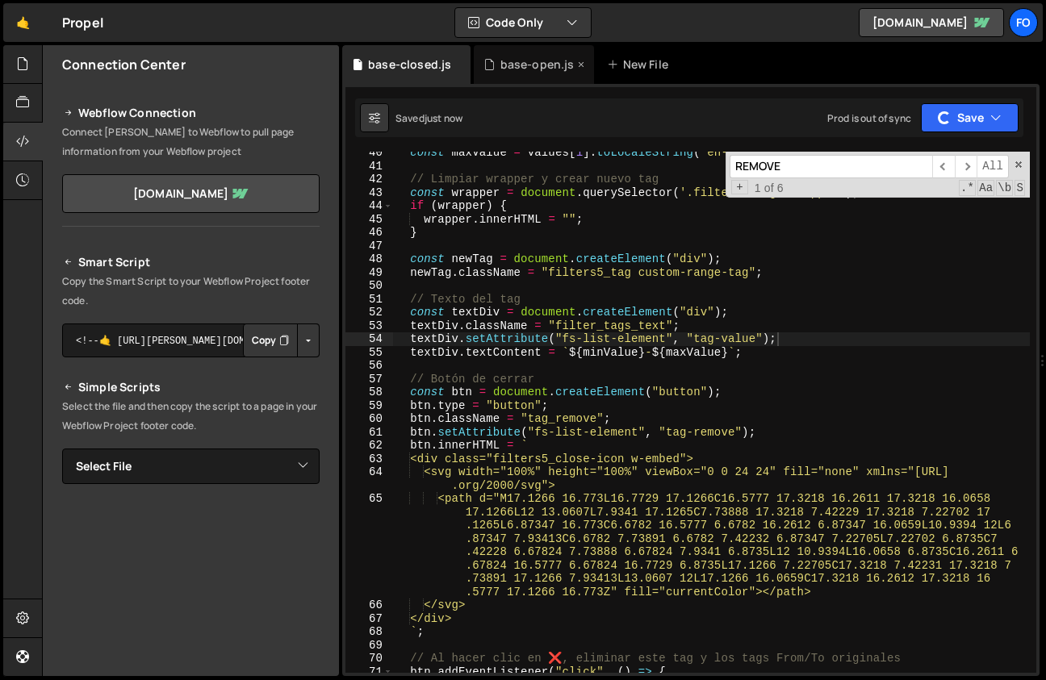
click at [516, 65] on div "base-open.js" at bounding box center [537, 64] width 74 height 16
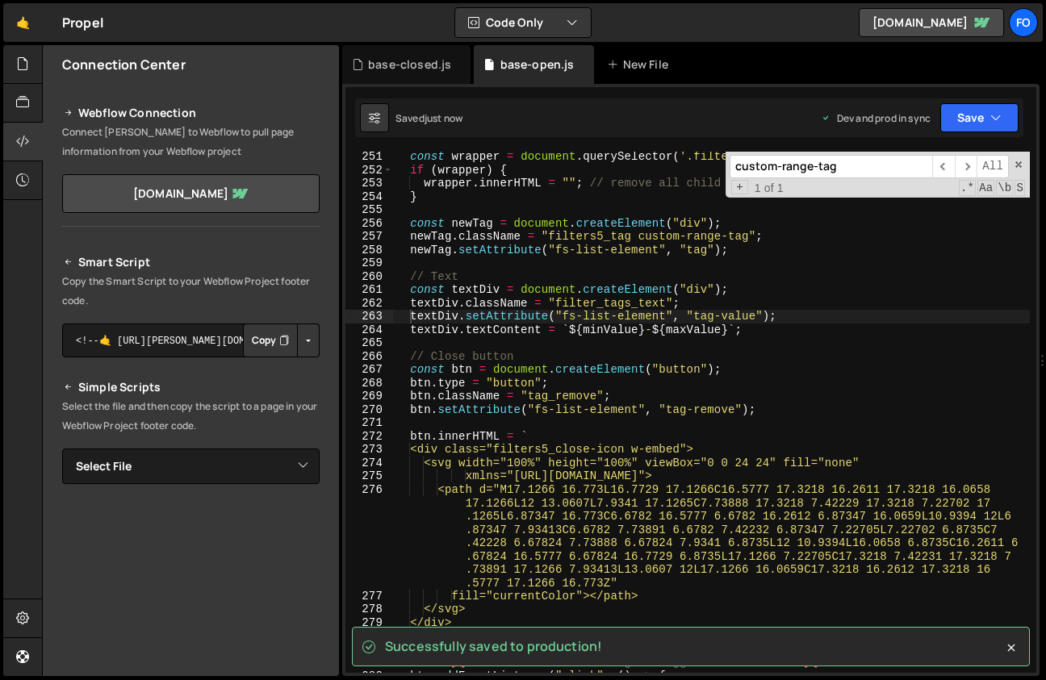
scroll to position [3374, 0]
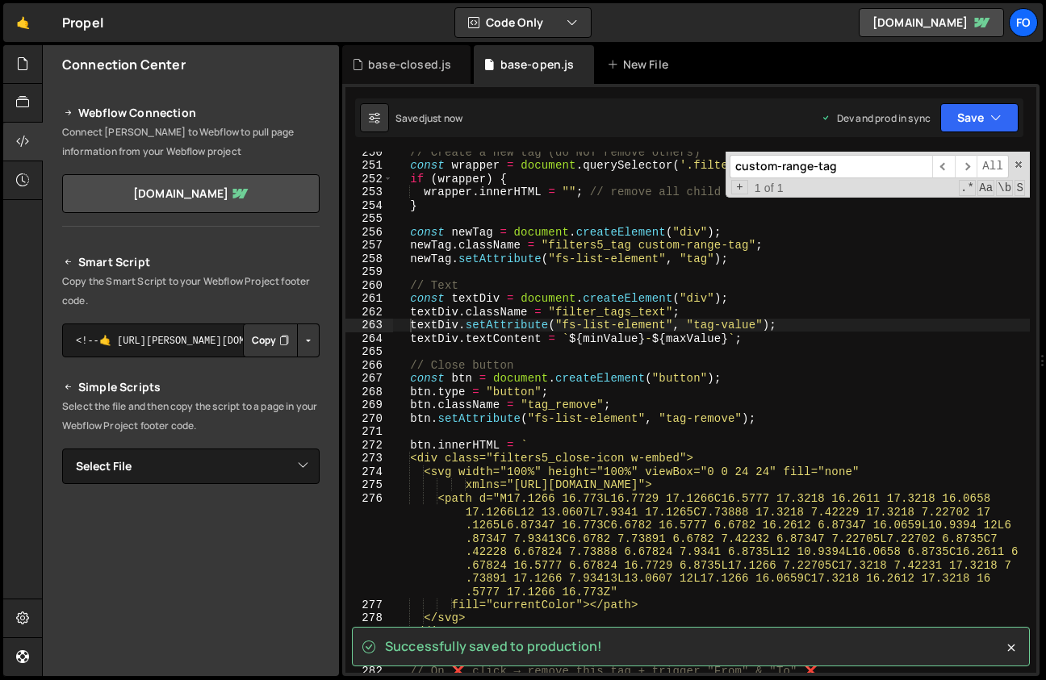
type textarea "newTag.setAttribute("fs-list-element", "tag");"
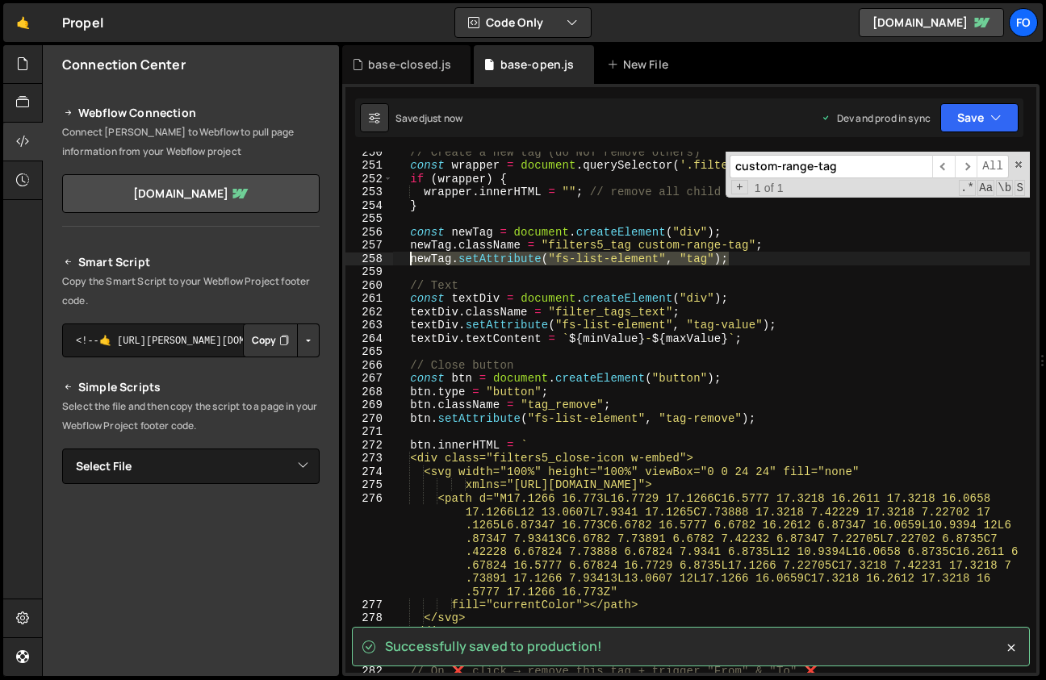
drag, startPoint x: 742, startPoint y: 259, endPoint x: 407, endPoint y: 257, distance: 334.8
click at [407, 257] on div "// Create a new tag (do NOT remove others) const wrapper = document . querySele…" at bounding box center [711, 419] width 637 height 548
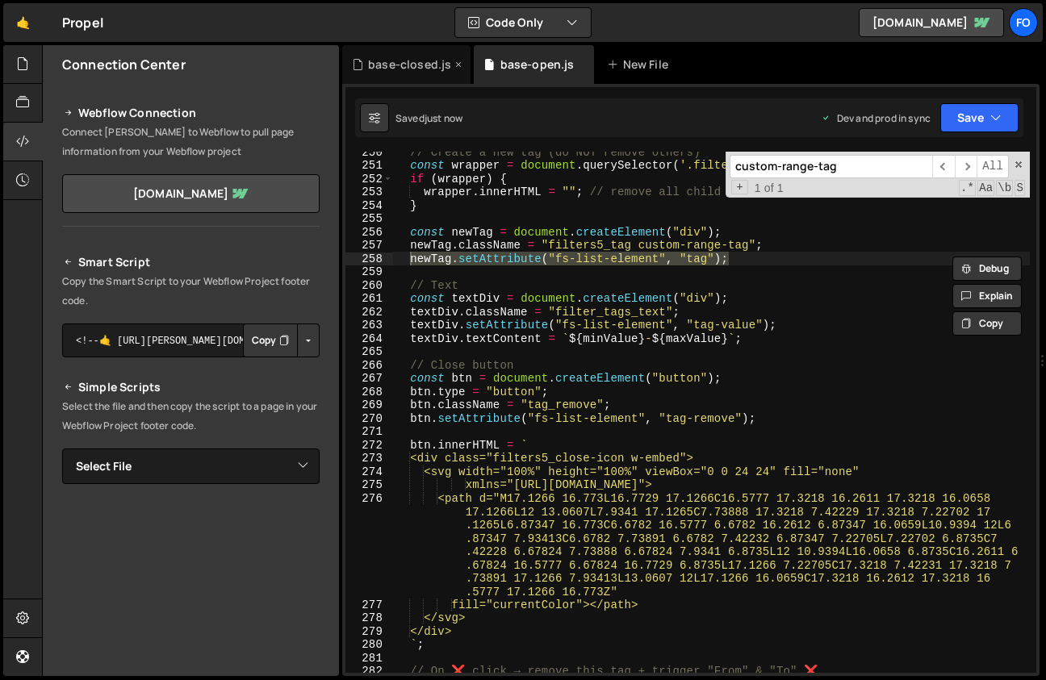
click at [386, 76] on div "base-closed.js" at bounding box center [406, 64] width 128 height 39
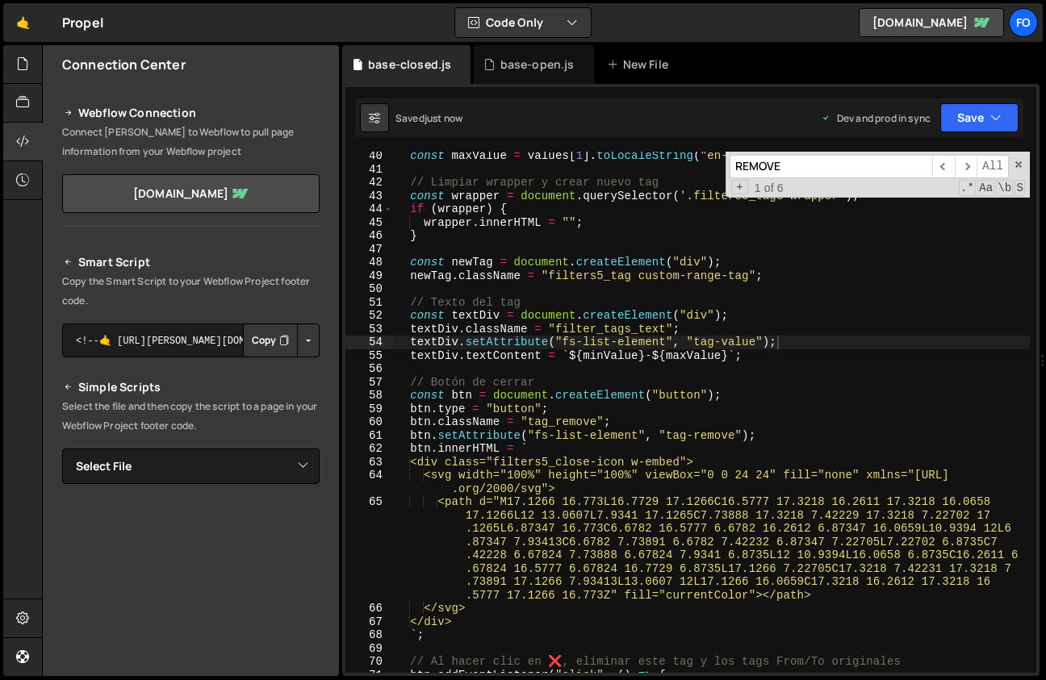
scroll to position [528, 0]
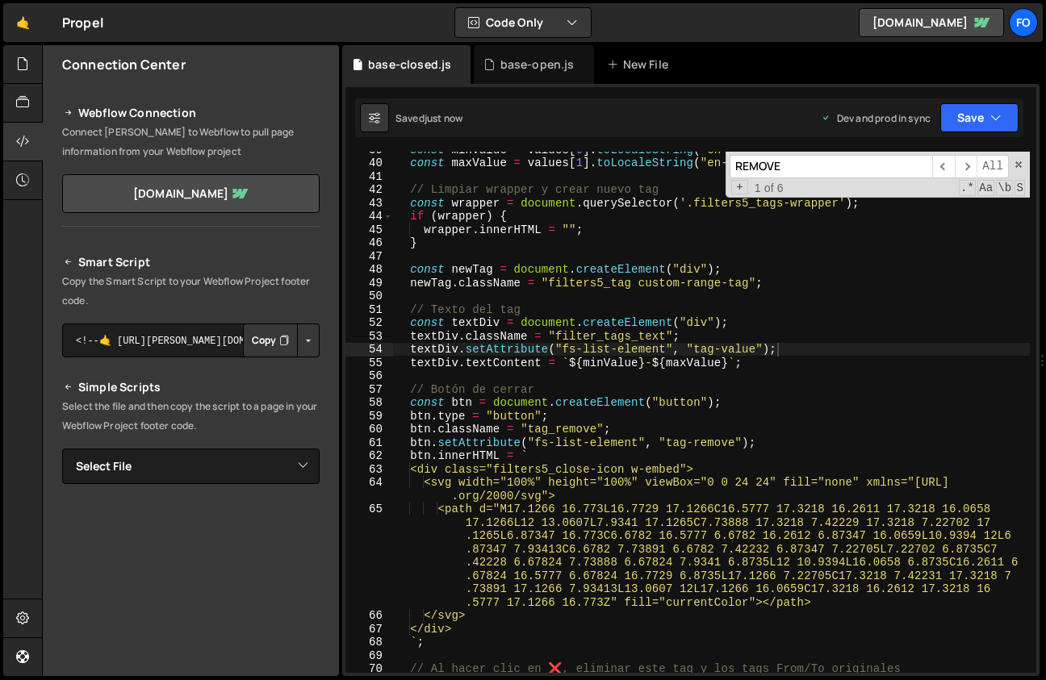
click at [787, 283] on div "const minValue = values [ 0 ] . toLocaleString ( "en-US" ) ; const maxValue = v…" at bounding box center [711, 417] width 637 height 548
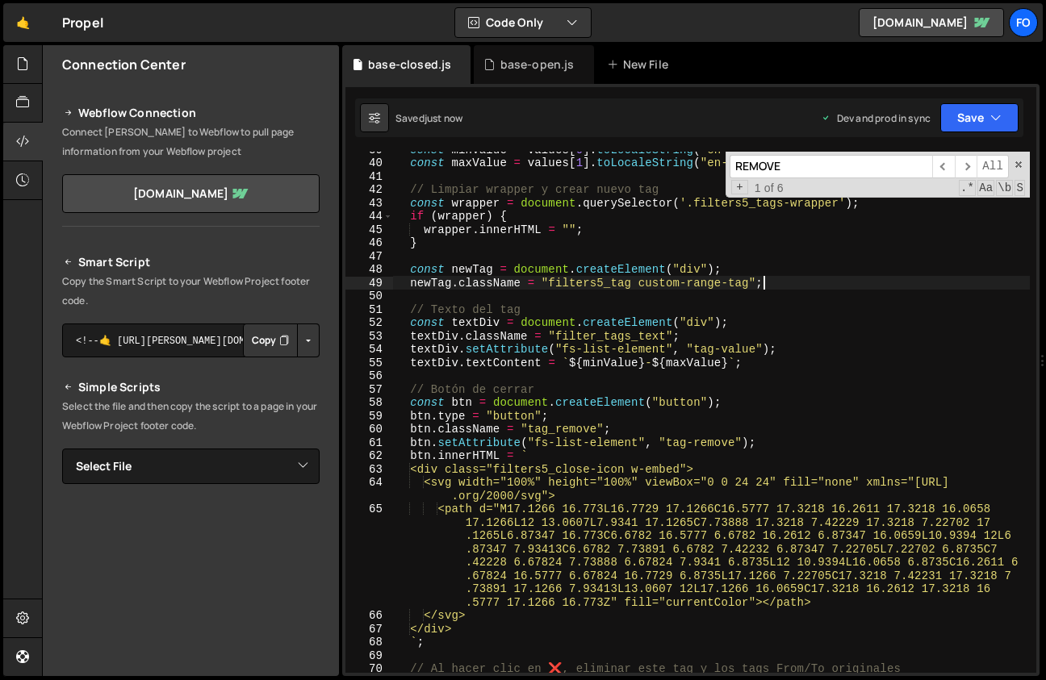
click at [765, 263] on div "const minValue = values [ 0 ] . toLocaleString ( "en-US" ) ; const maxValue = v…" at bounding box center [711, 417] width 637 height 548
type textarea "const newTag = document.createElement("div");"
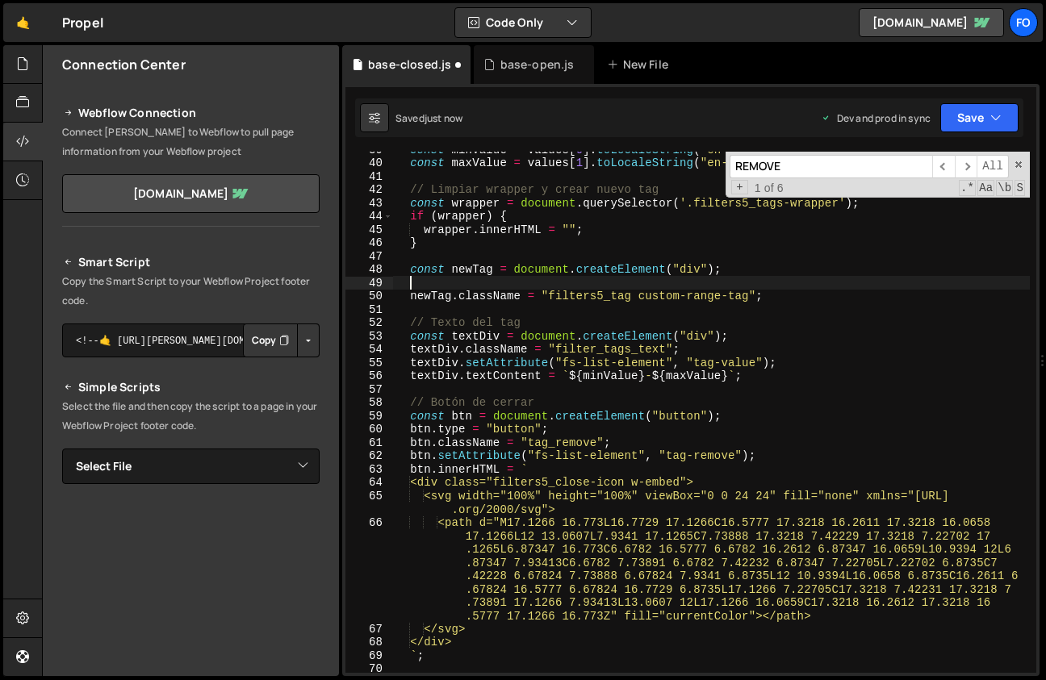
paste textarea "newTag.setAttribute("fs-list-element", "tag");"
type textarea "newTag.setAttribute("fs-list-element", "tag");"
click at [514, 63] on div "base-open.js" at bounding box center [537, 64] width 74 height 16
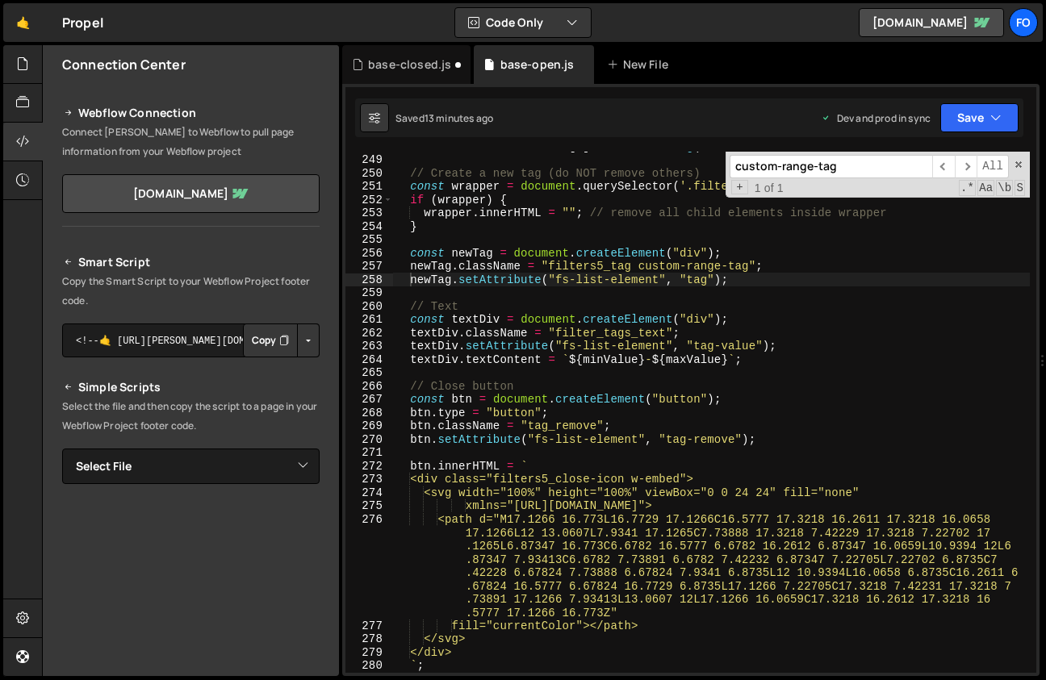
scroll to position [3352, 0]
drag, startPoint x: 753, startPoint y: 282, endPoint x: 407, endPoint y: 278, distance: 346.2
click at [407, 278] on div "const maxValue = values [ 1 ] . toLocaleString ( "en-US" ) ; // "500,000" // Cr…" at bounding box center [711, 414] width 637 height 548
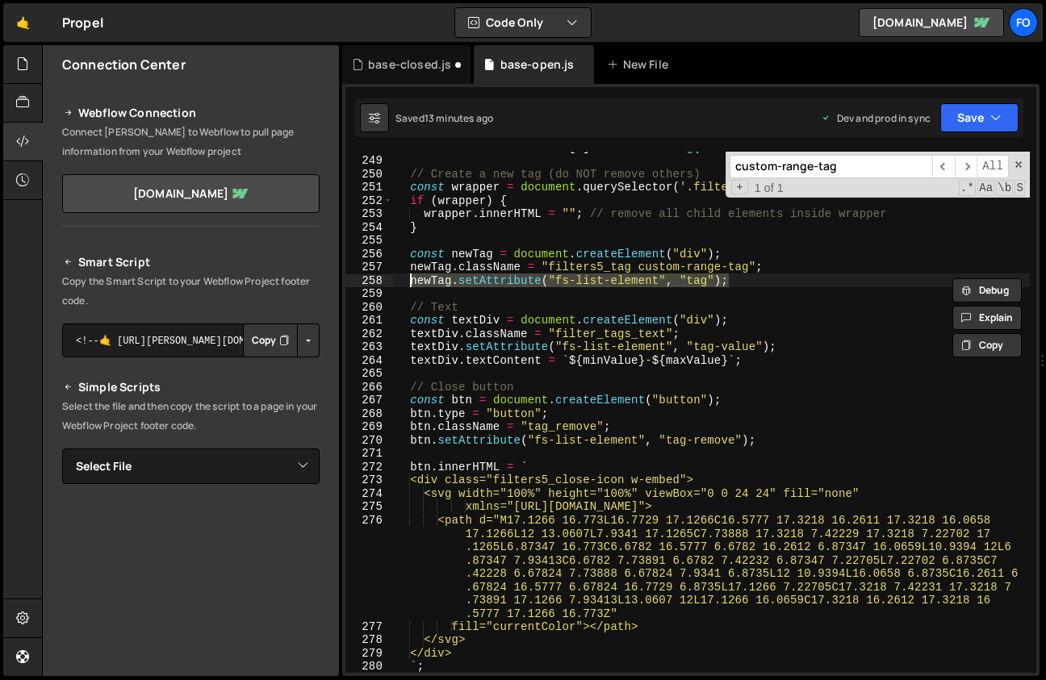
scroll to position [0, 0]
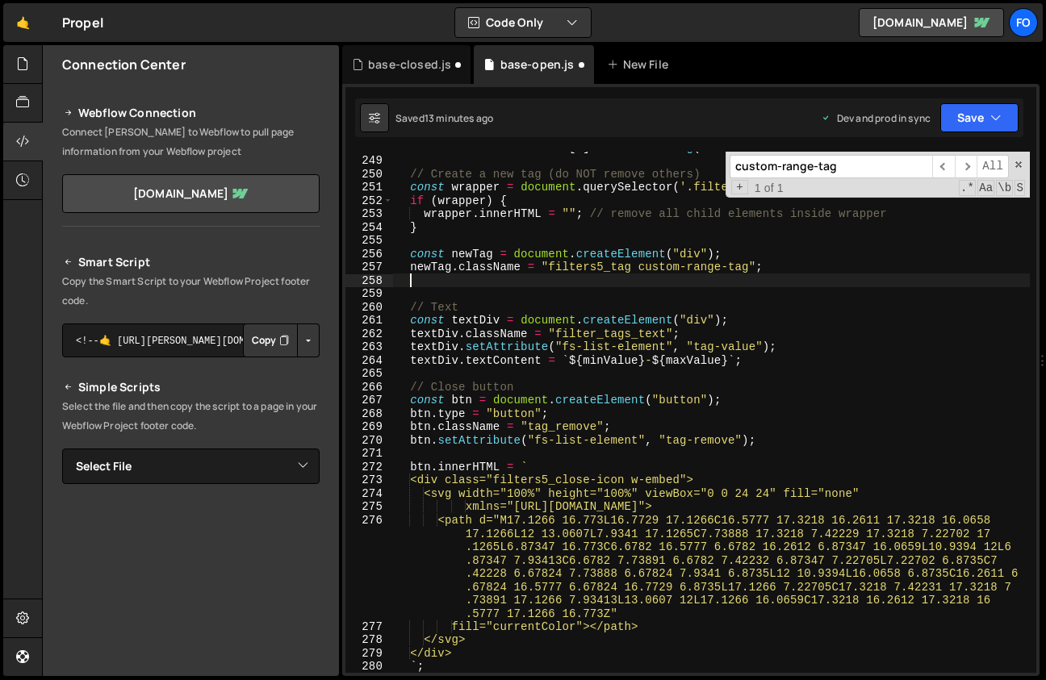
click at [730, 253] on div "const maxValue = values [ 1 ] . toLocaleString ( "en-US" ) ; // "500,000" // Cr…" at bounding box center [711, 414] width 637 height 548
type textarea "const newTag = document.createElement("div");"
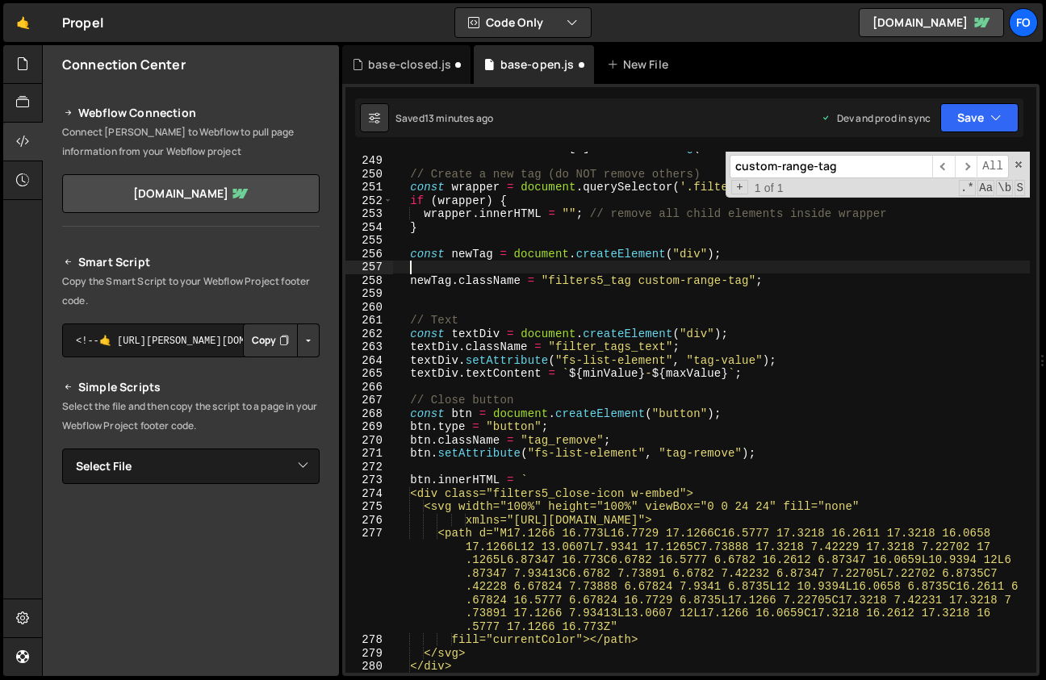
paste textarea "newTag.setAttribute("fs-list-element", "tag");"
type textarea "newTag.setAttribute("fs-list-element", "tag");"
click at [470, 305] on div "const maxValue = values [ 1 ] . toLocaleString ( "en-US" ) ; // "500,000" // Cr…" at bounding box center [711, 414] width 637 height 548
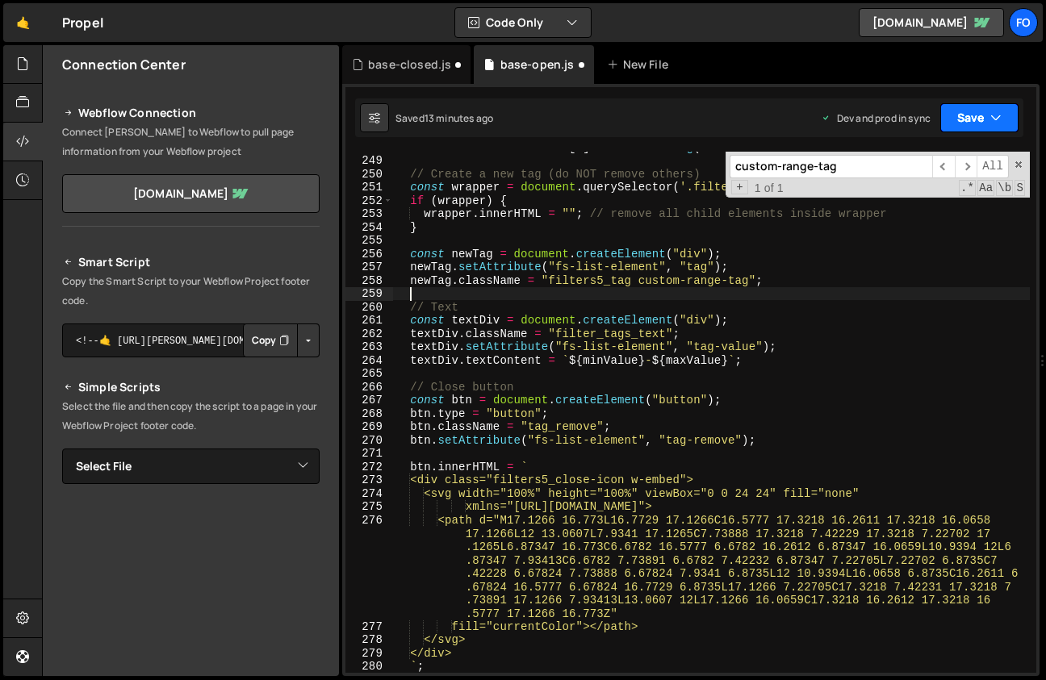
click at [998, 108] on button "Save" at bounding box center [979, 117] width 78 height 29
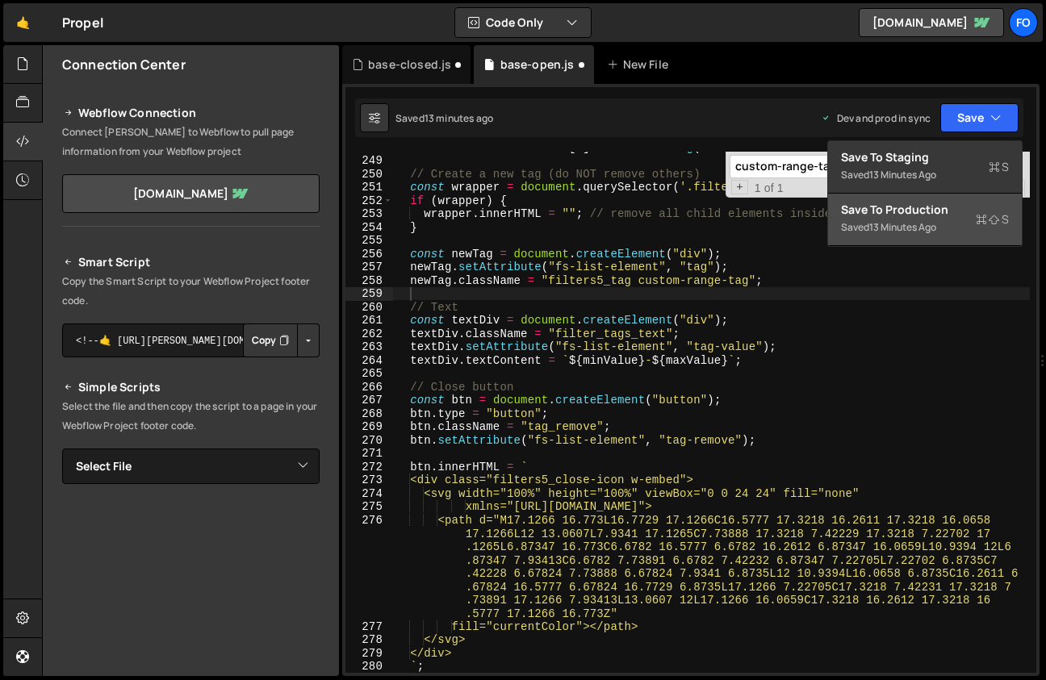
click at [925, 234] on div "Saved 13 minutes ago" at bounding box center [925, 227] width 168 height 19
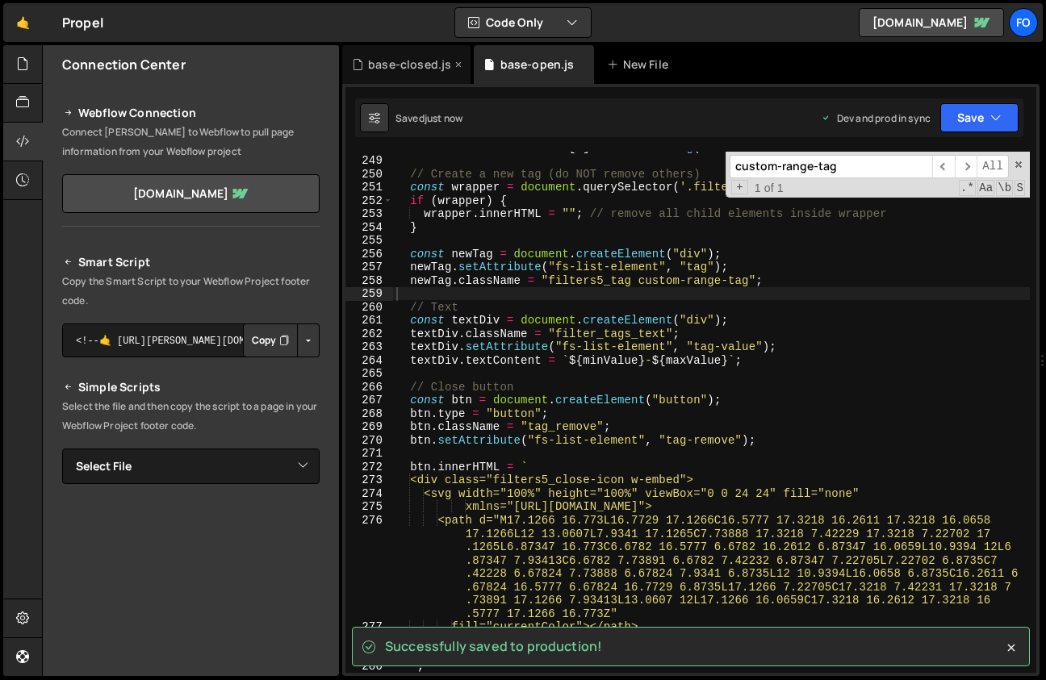
click at [407, 66] on div "base-closed.js" at bounding box center [409, 64] width 83 height 16
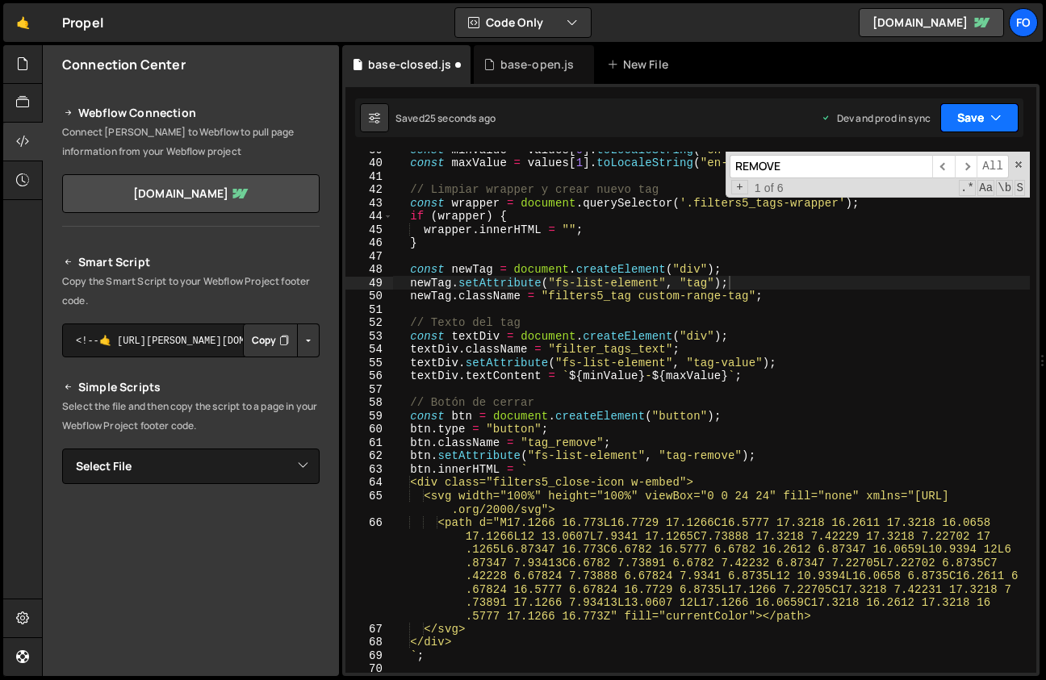
click at [990, 112] on icon "button" at bounding box center [995, 118] width 11 height 16
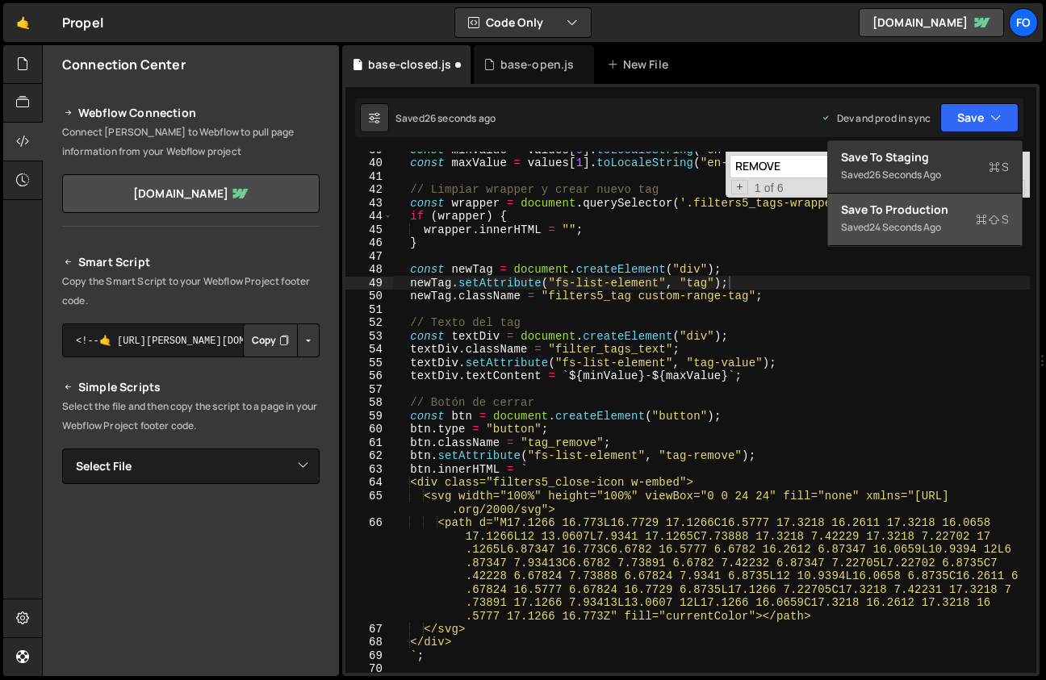
click at [901, 205] on div "Save to Production S" at bounding box center [925, 210] width 168 height 16
